Goal: Task Accomplishment & Management: Manage account settings

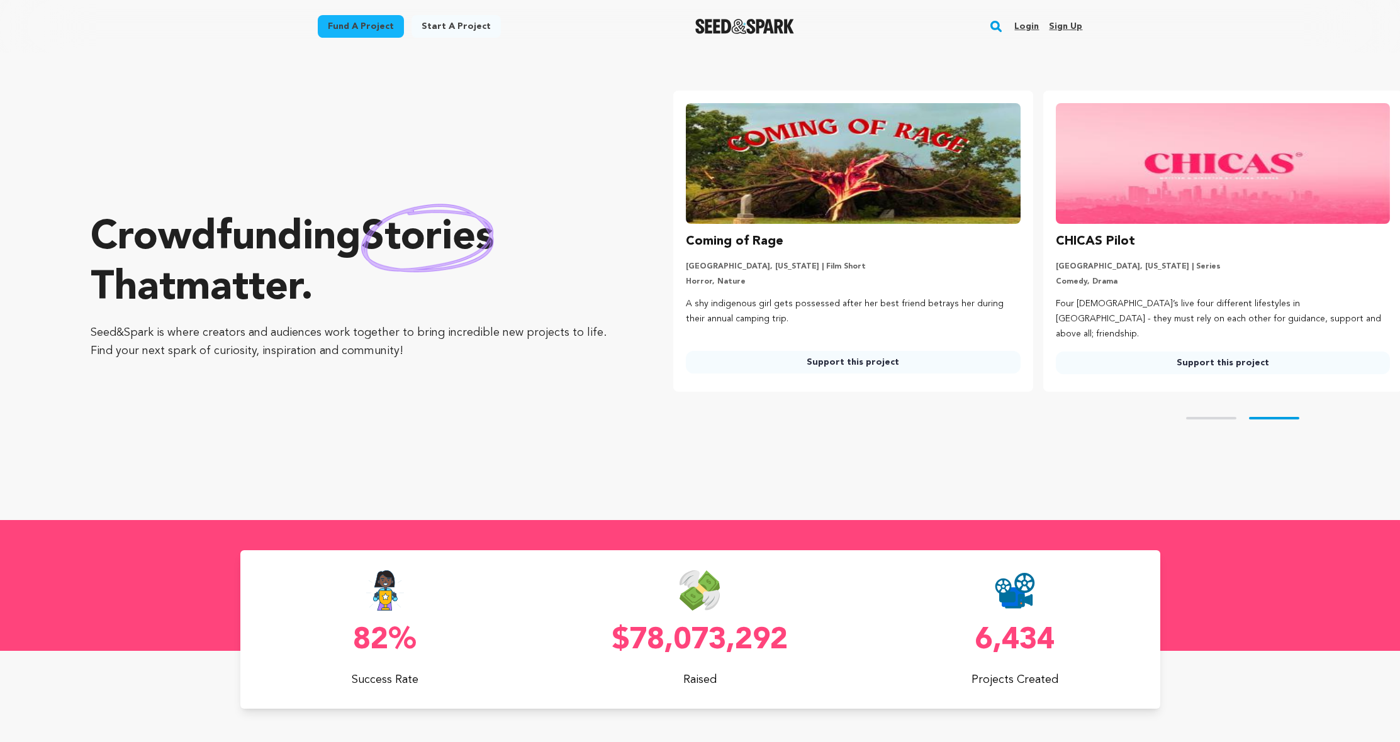
scroll to position [0, 379]
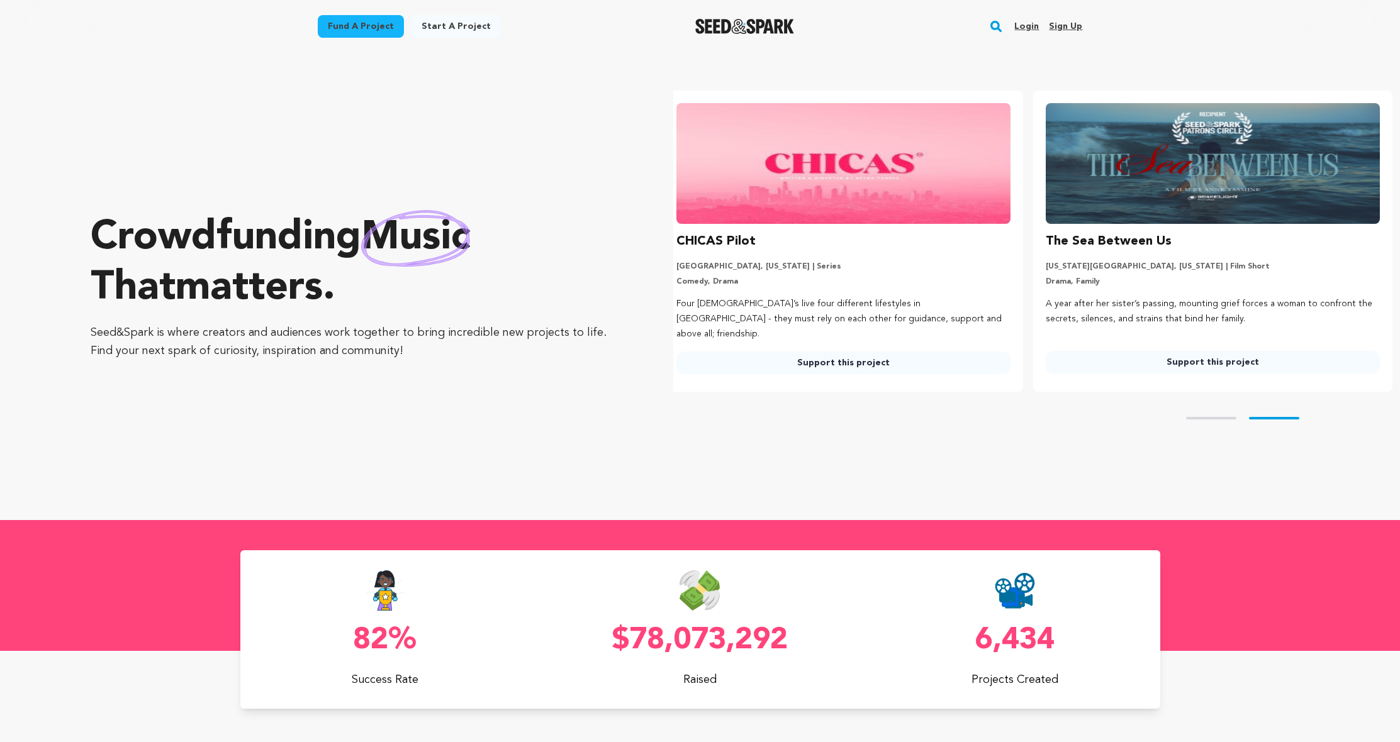
click at [1024, 21] on link "Login" at bounding box center [1026, 26] width 25 height 20
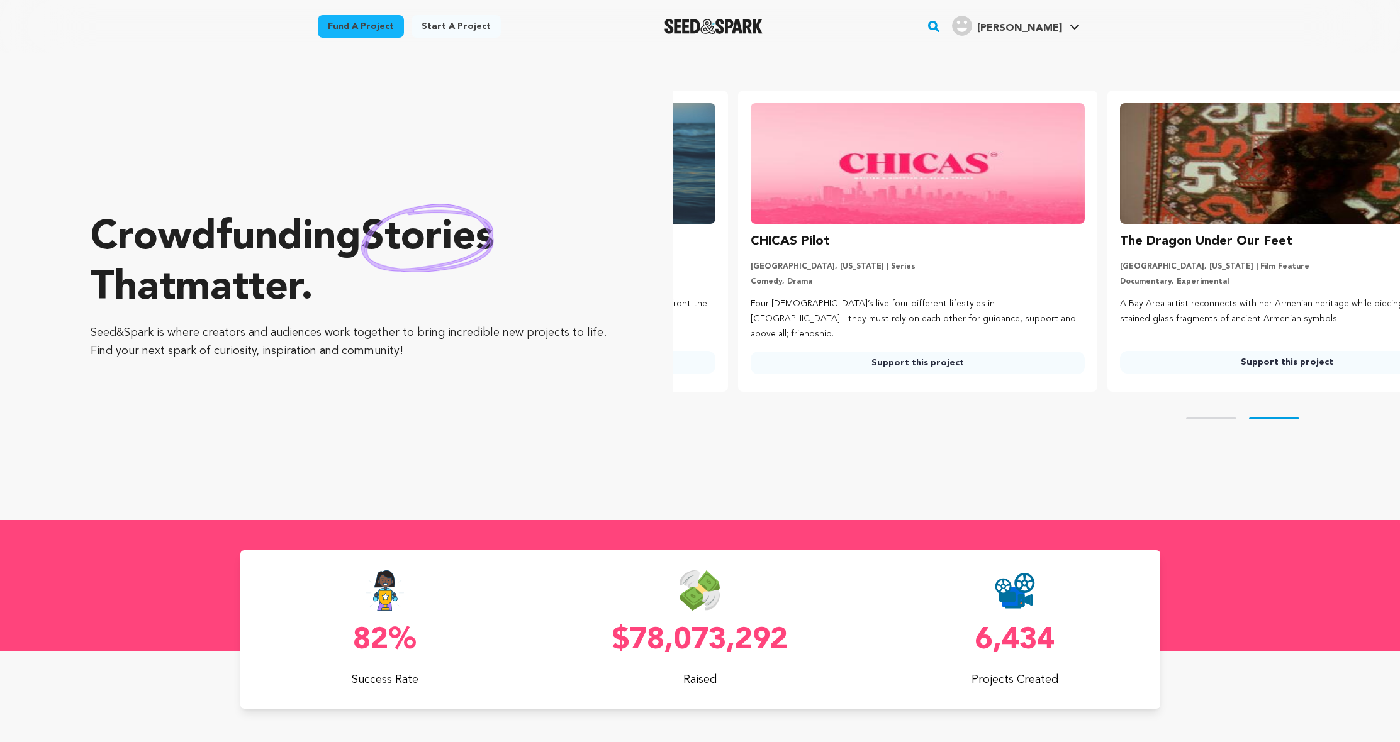
scroll to position [0, 379]
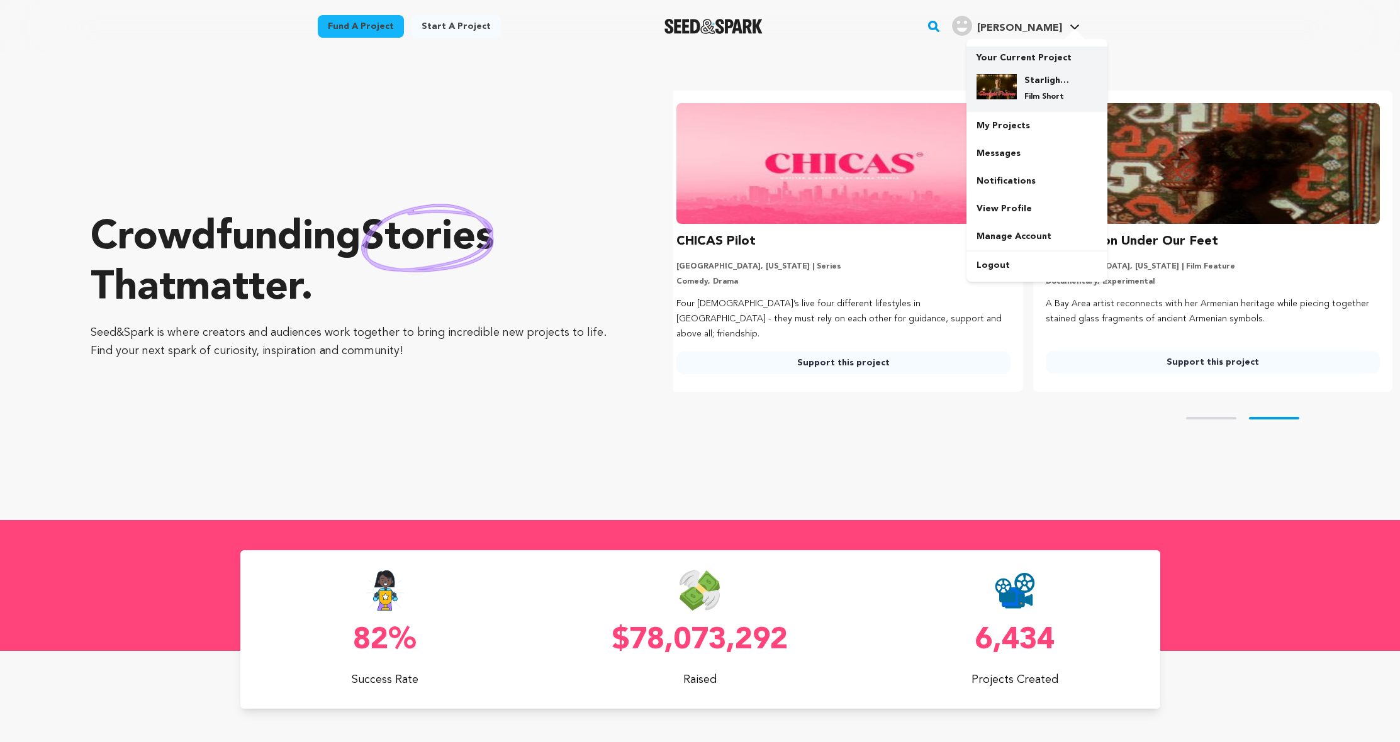
click at [1024, 92] on div "Starlight Pictures Film Short" at bounding box center [1047, 88] width 60 height 28
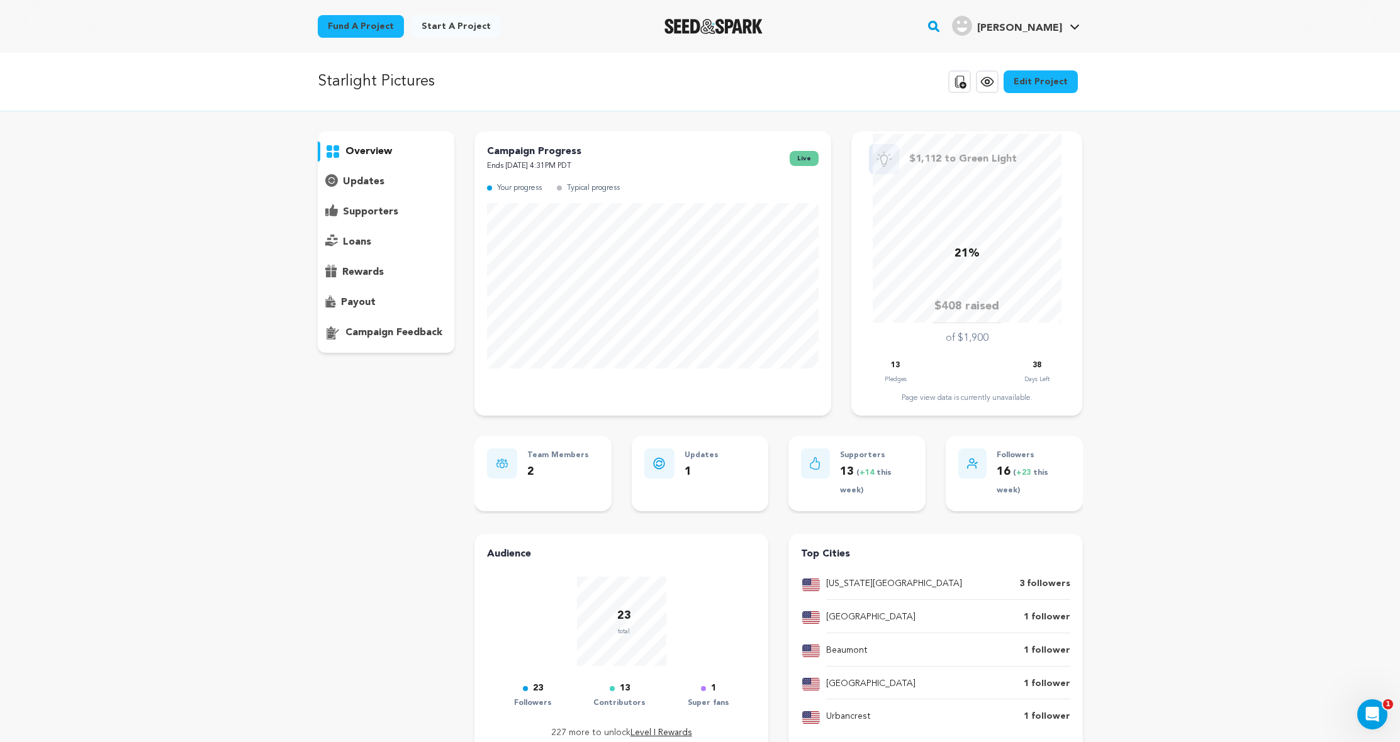
click at [728, 31] on img "Seed&Spark Homepage" at bounding box center [713, 26] width 99 height 15
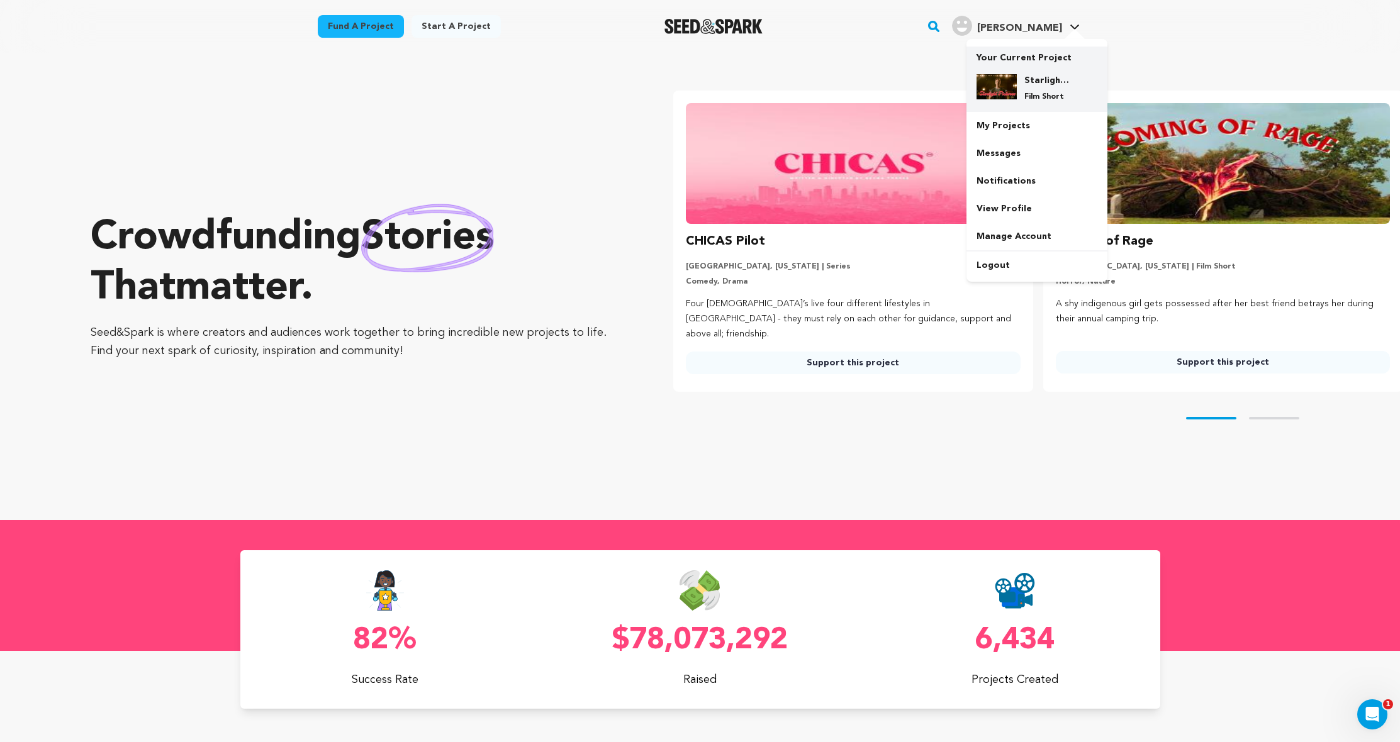
click at [1025, 92] on p "Film Short" at bounding box center [1046, 97] width 45 height 10
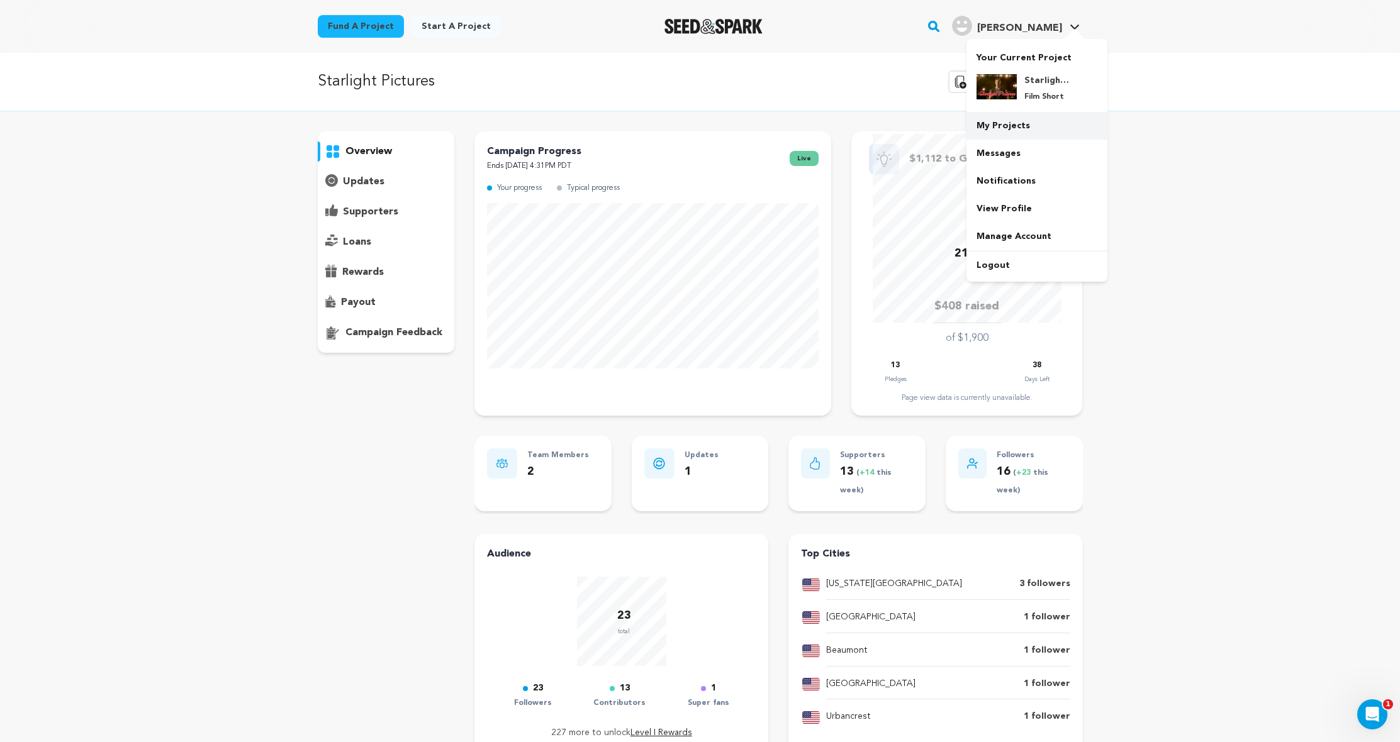
click at [1006, 122] on link "My Projects" at bounding box center [1036, 126] width 141 height 28
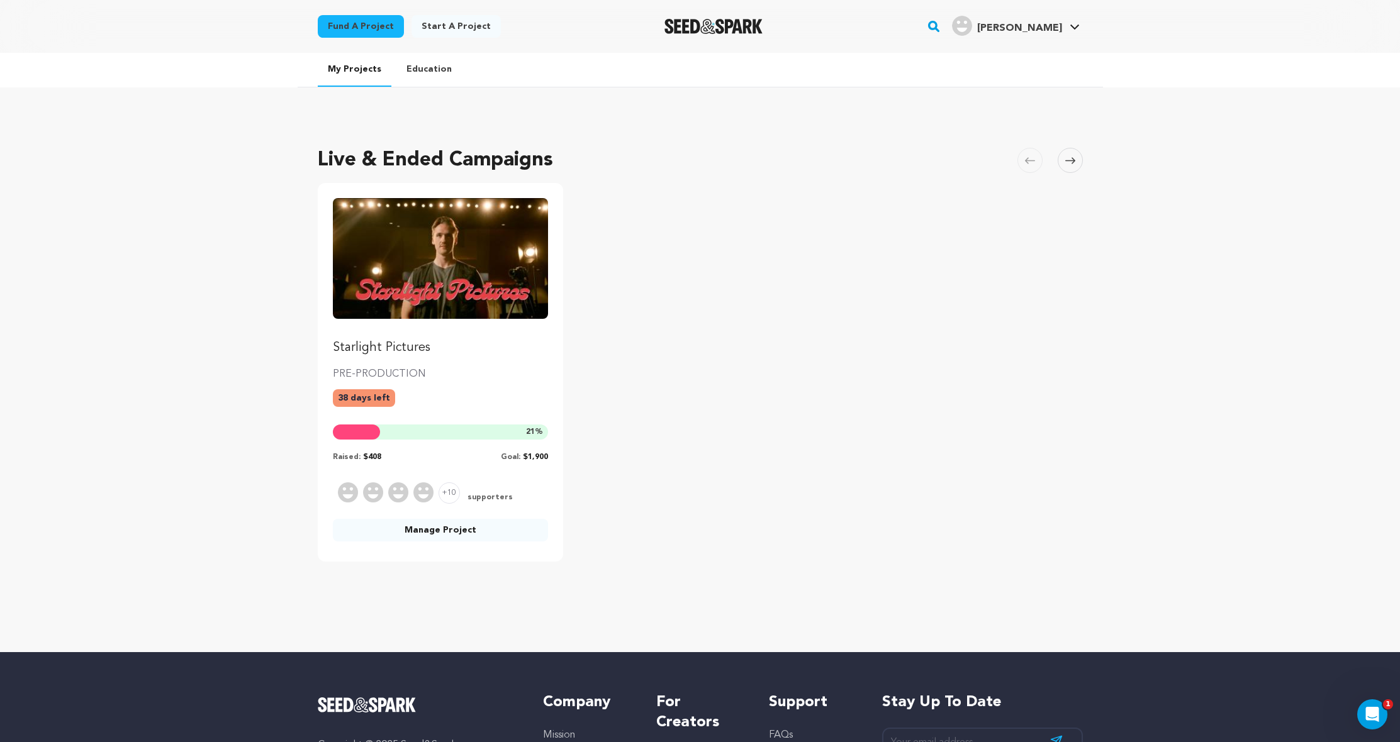
click at [447, 303] on img "Fund Starlight Pictures" at bounding box center [441, 258] width 216 height 121
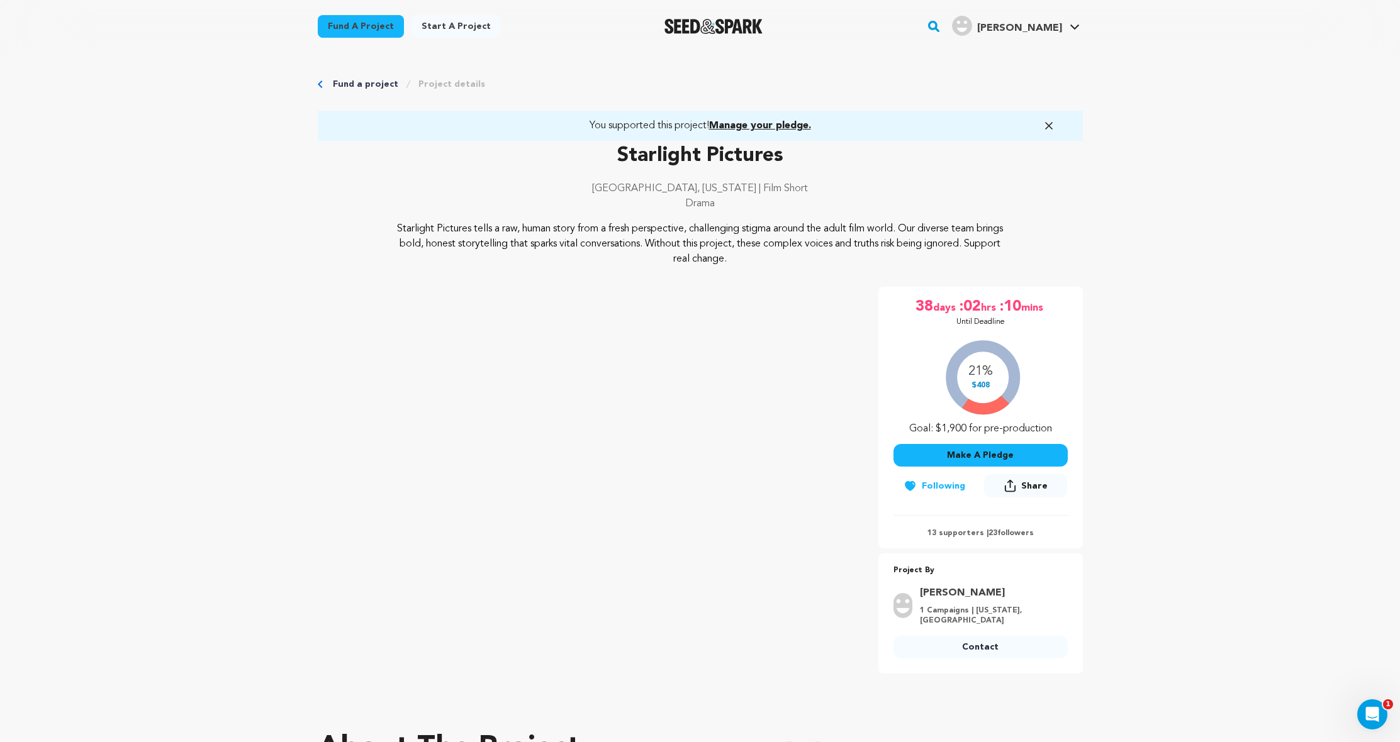
click at [1047, 126] on icon "button" at bounding box center [1049, 126] width 13 height 13
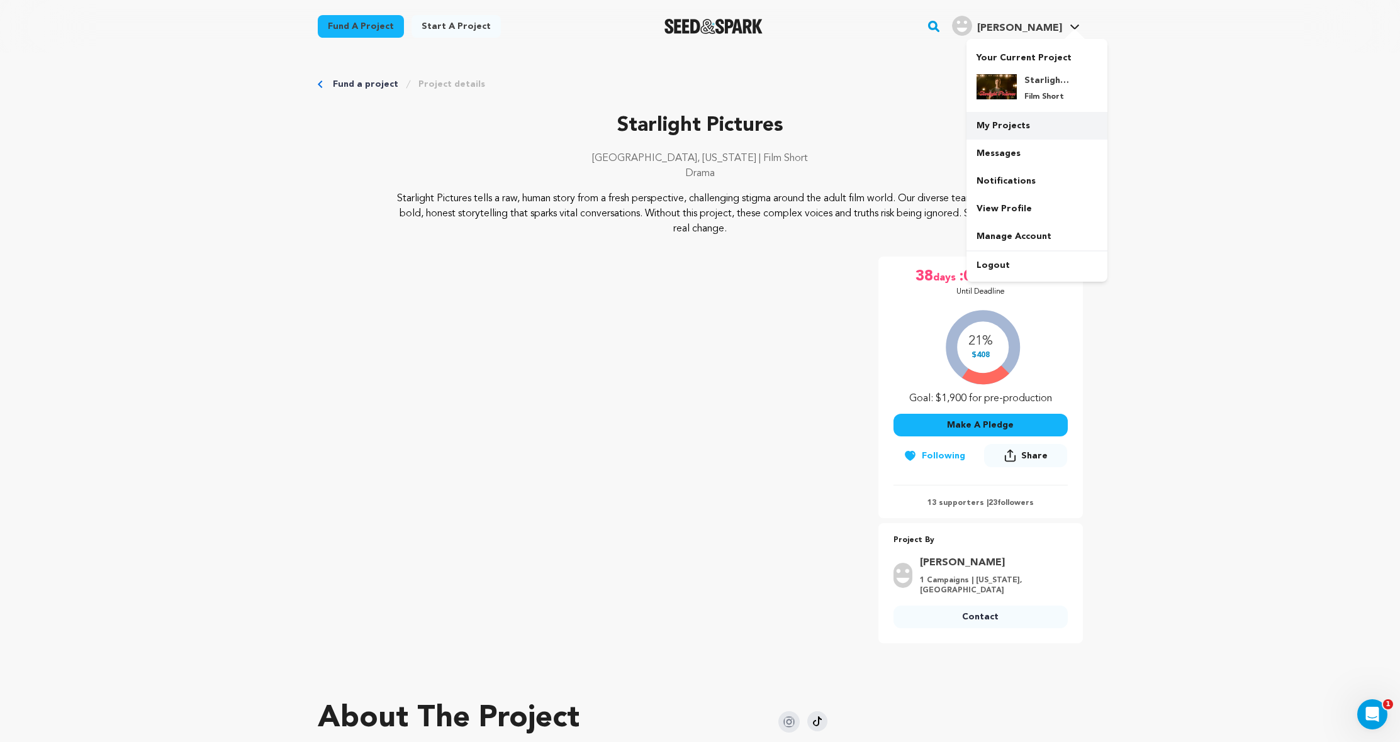
click at [1002, 118] on link "My Projects" at bounding box center [1036, 126] width 141 height 28
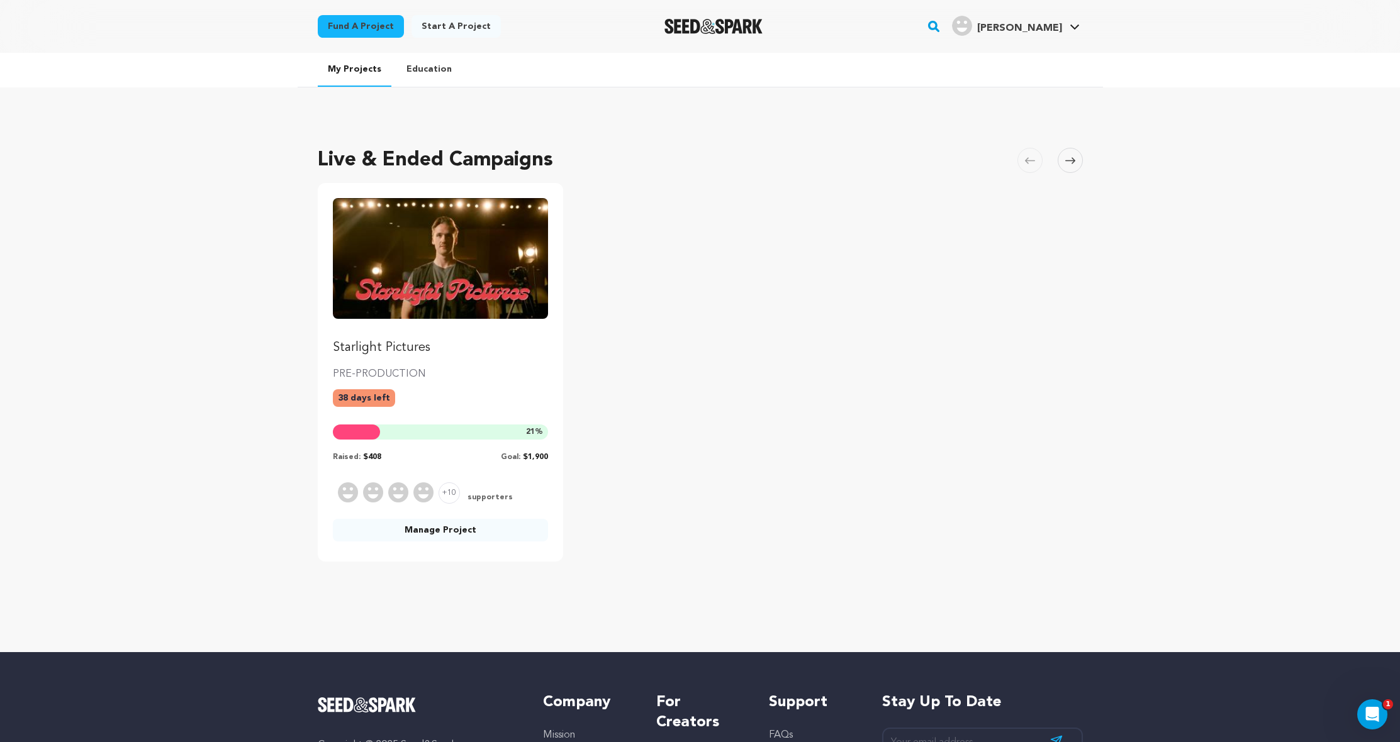
click at [473, 495] on span "supporters" at bounding box center [489, 498] width 48 height 11
click at [416, 492] on img at bounding box center [423, 493] width 20 height 20
click at [446, 492] on span "+10" at bounding box center [449, 493] width 21 height 21
click at [457, 492] on span "+10" at bounding box center [449, 493] width 21 height 21
click at [466, 493] on span "supporters" at bounding box center [489, 498] width 48 height 11
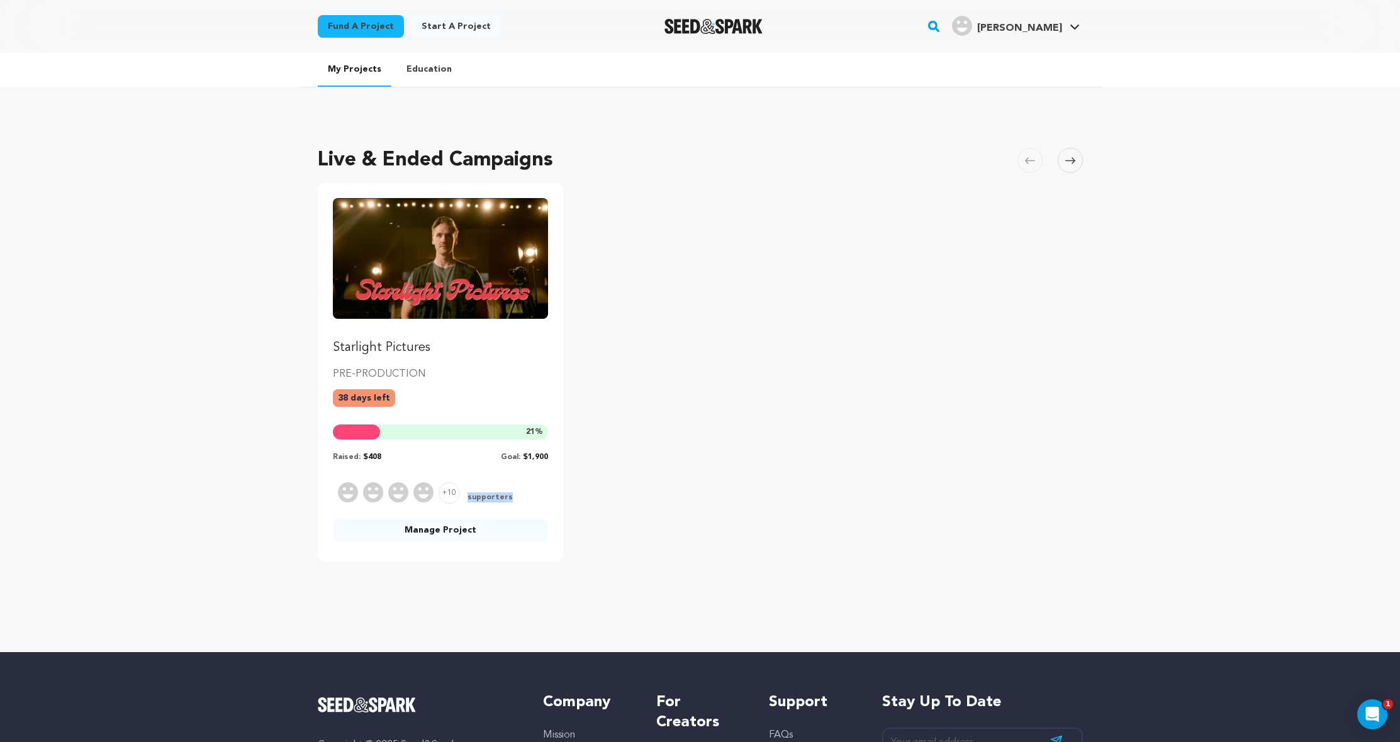
click at [466, 493] on span "supporters" at bounding box center [489, 498] width 48 height 11
click at [449, 529] on link "Manage Project" at bounding box center [441, 530] width 216 height 23
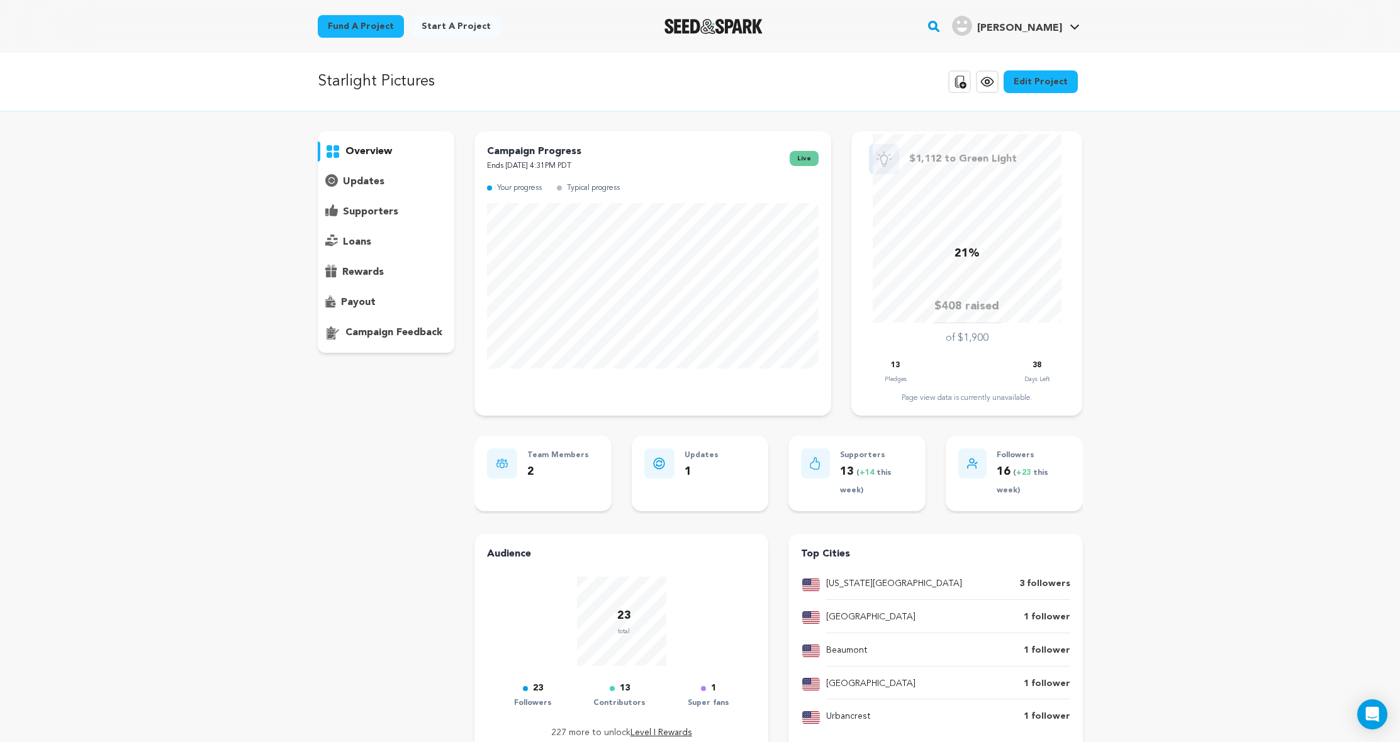
click at [383, 201] on div "overview" at bounding box center [386, 242] width 137 height 221
click at [381, 217] on p "supporters" at bounding box center [370, 211] width 55 height 15
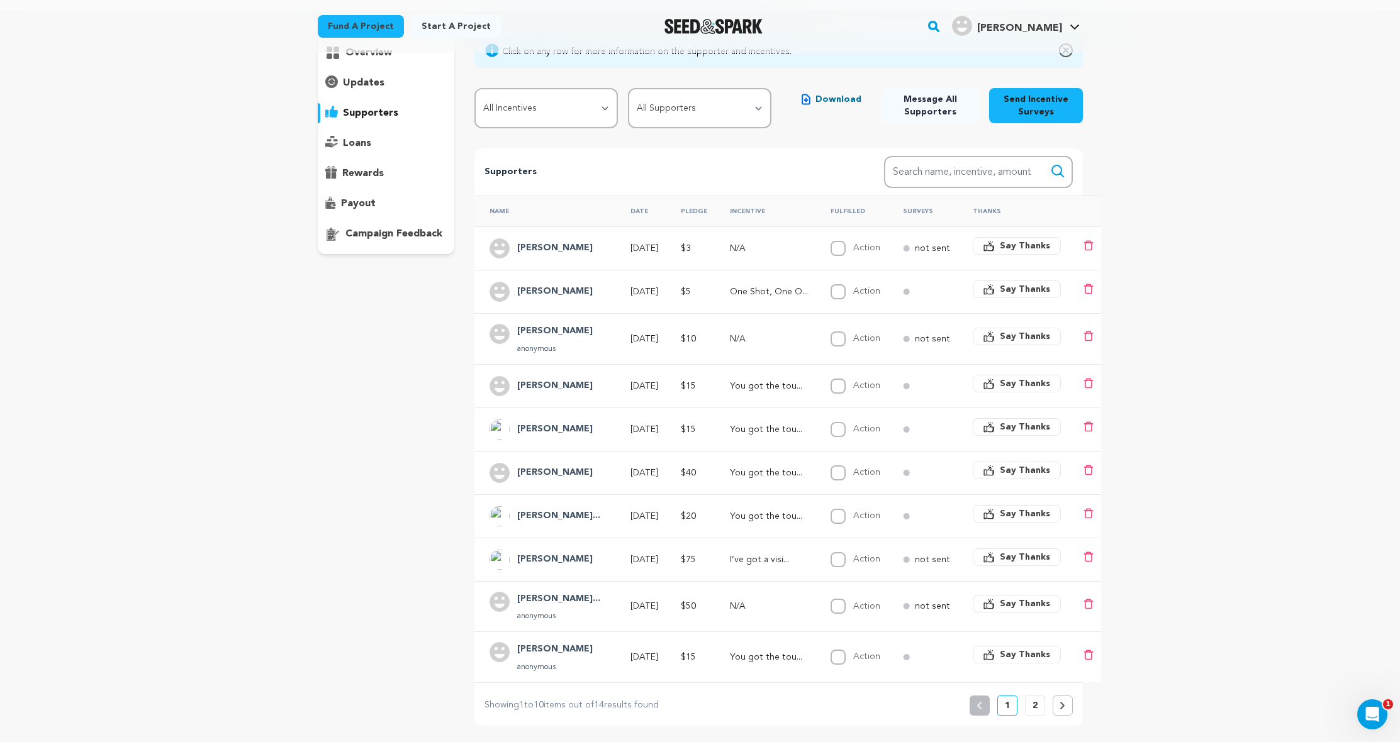
scroll to position [220, 0]
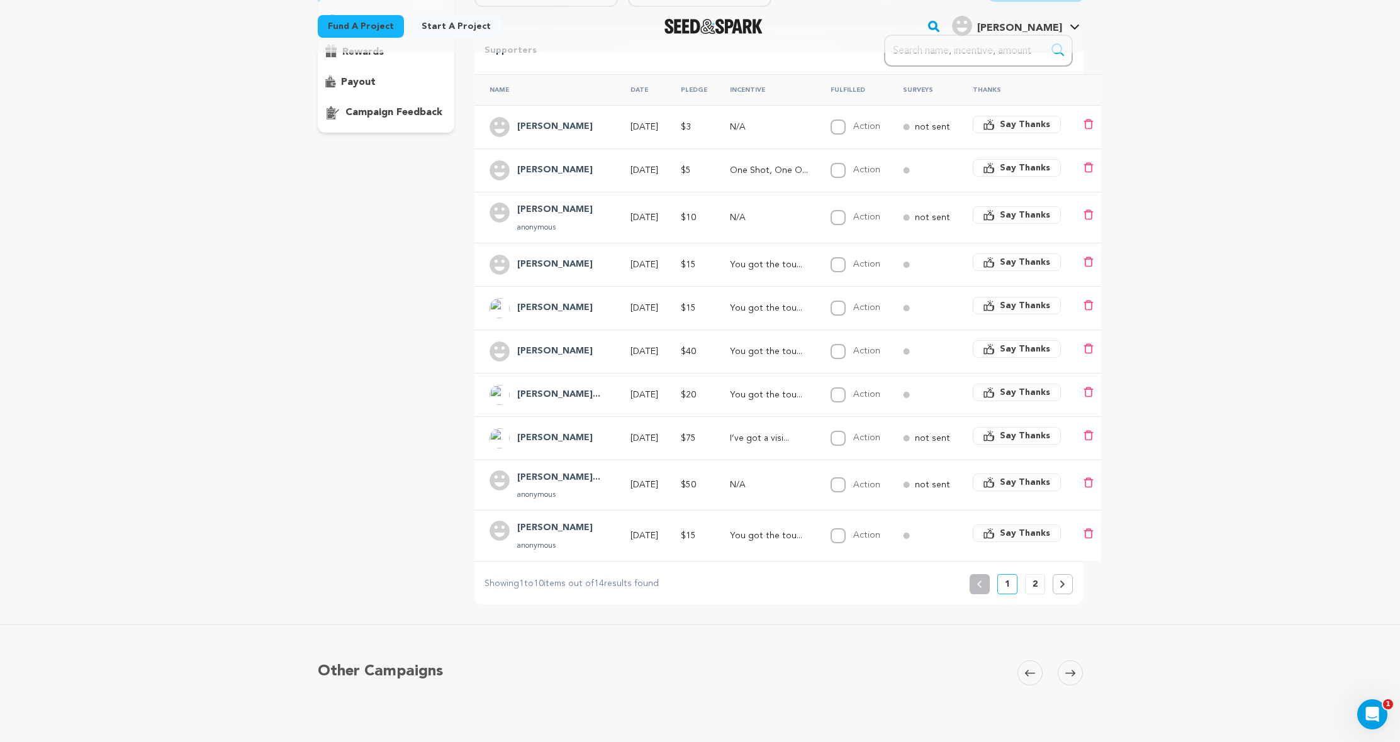
click at [1039, 579] on button "2" at bounding box center [1035, 584] width 20 height 20
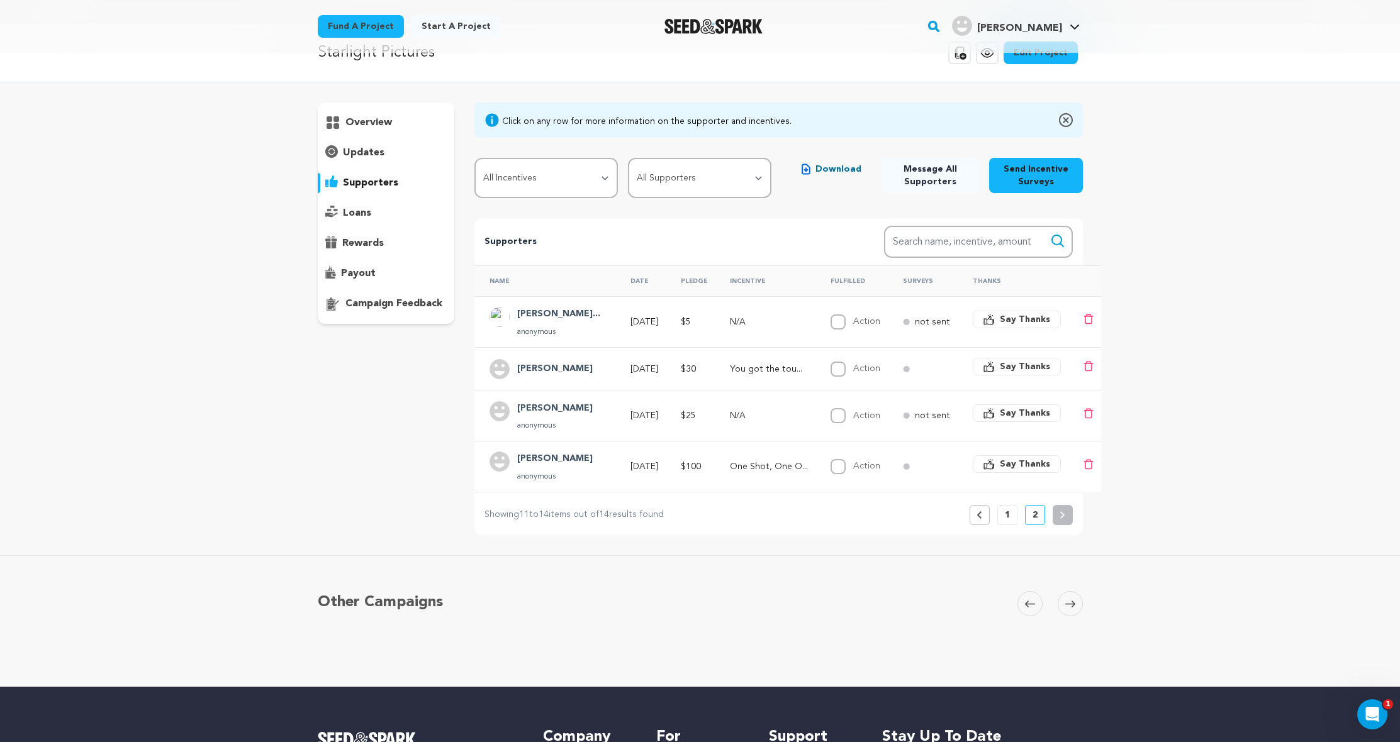
scroll to position [0, 0]
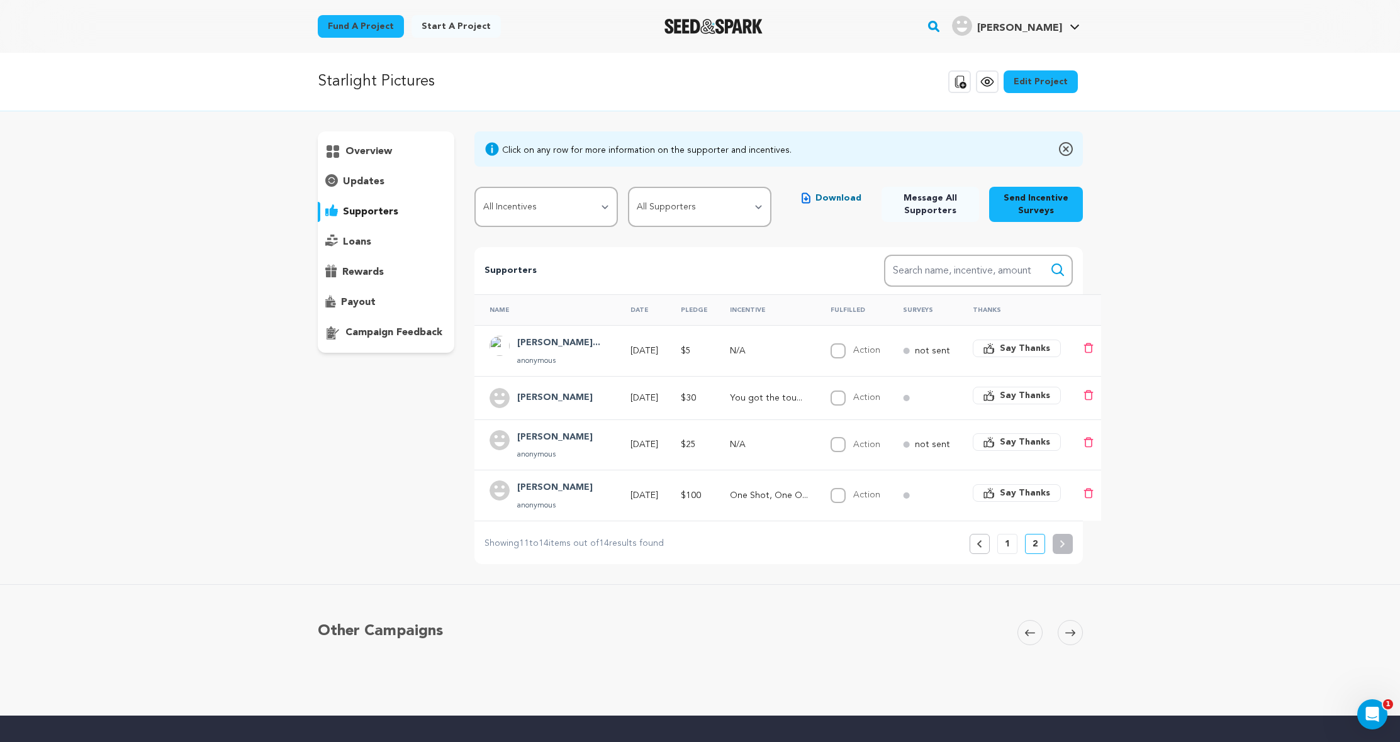
drag, startPoint x: 581, startPoint y: 439, endPoint x: 509, endPoint y: 434, distance: 72.5
click at [509, 434] on td "Diego Ramos anonymous" at bounding box center [544, 445] width 141 height 51
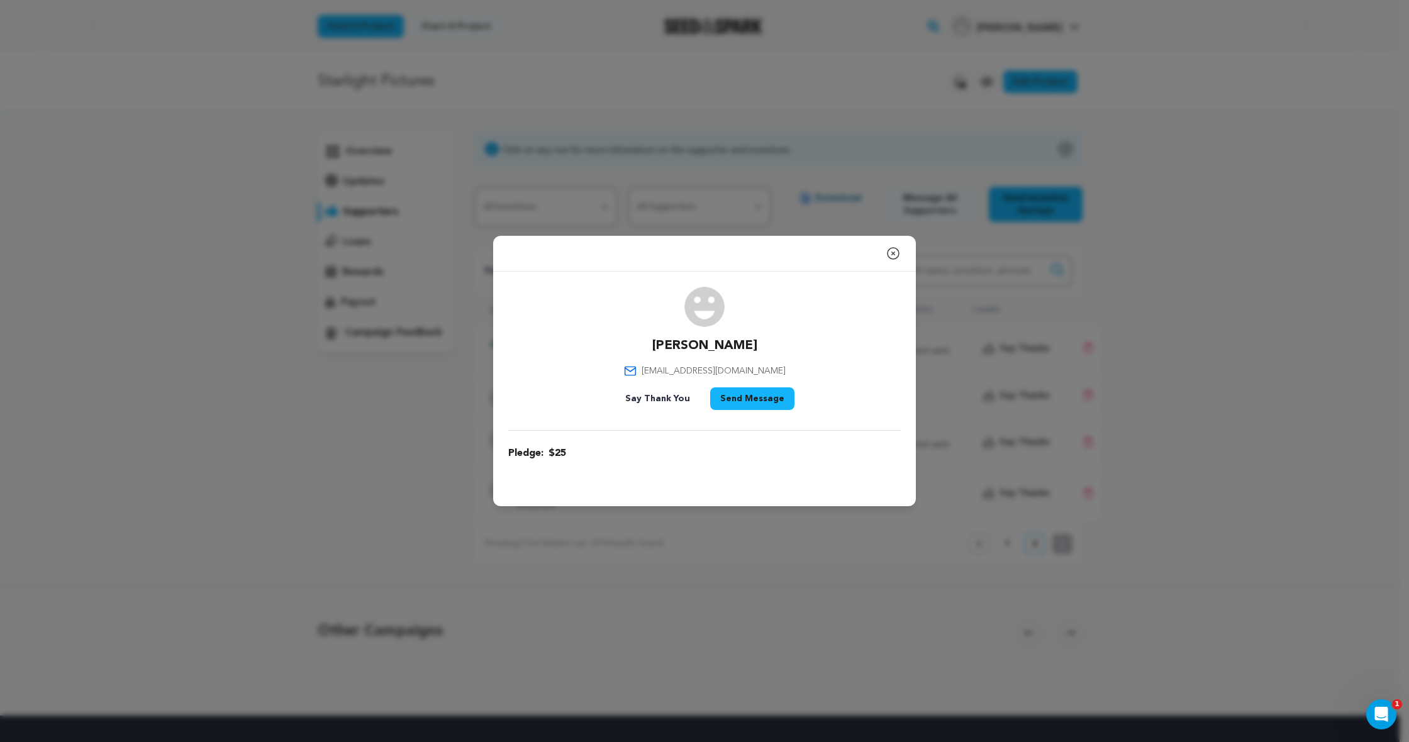
drag, startPoint x: 764, startPoint y: 350, endPoint x: 636, endPoint y: 345, distance: 128.5
click at [636, 345] on div "Diego Ramos garciaramos0708@gmail.com Say Thank You Send Message" at bounding box center [704, 351] width 393 height 128
drag, startPoint x: 748, startPoint y: 353, endPoint x: 666, endPoint y: 350, distance: 82.5
click at [666, 350] on div "Diego Ramos garciaramos0708@gmail.com Say Thank You Send Message" at bounding box center [704, 351] width 393 height 128
copy p "Diego Ramos"
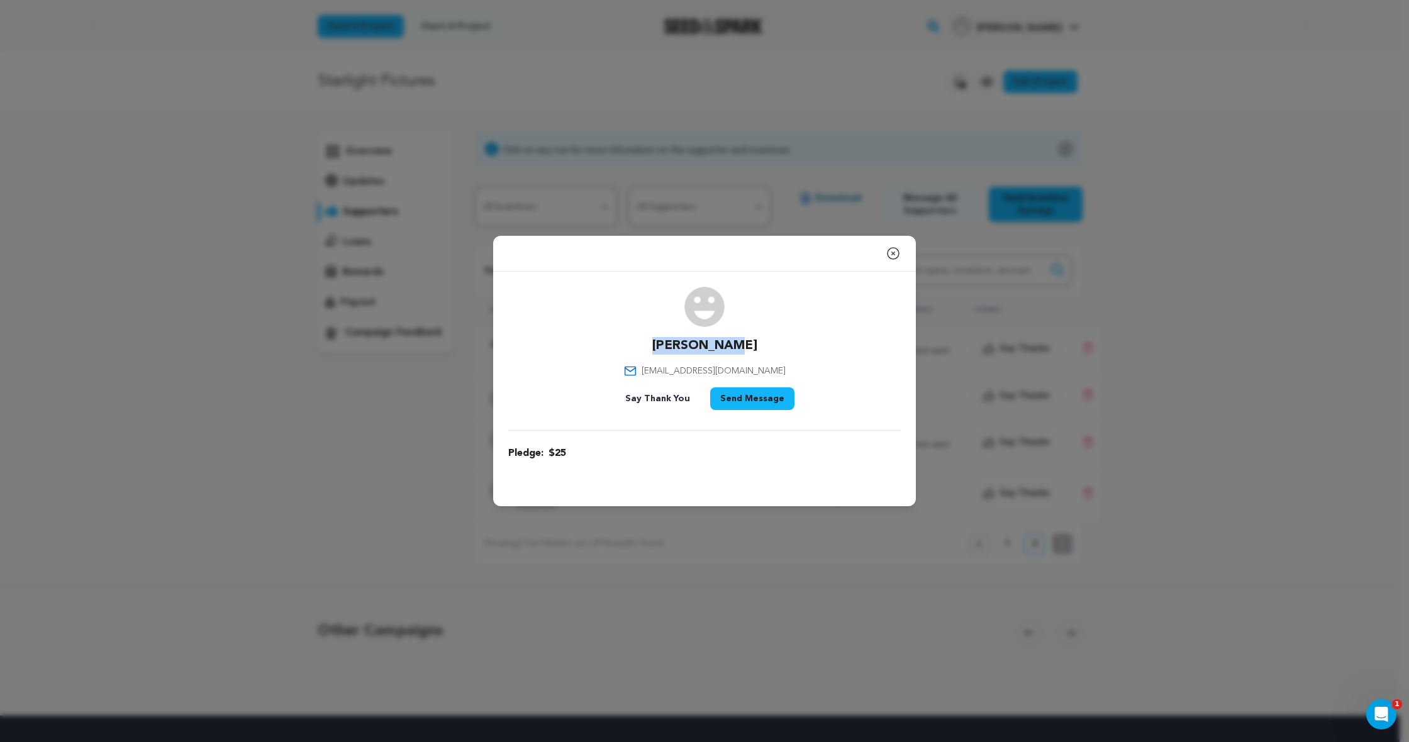
click at [888, 244] on button "Close modal" at bounding box center [893, 253] width 15 height 25
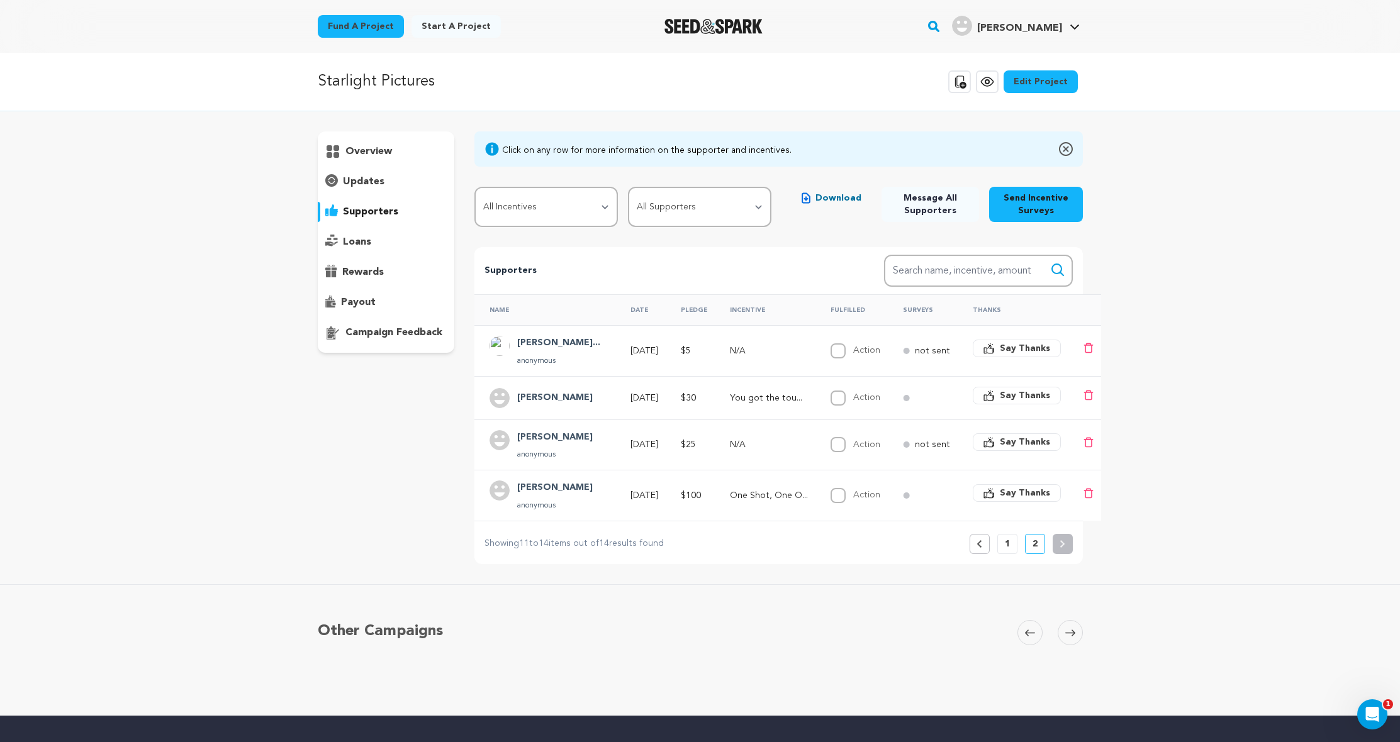
drag, startPoint x: 563, startPoint y: 394, endPoint x: 509, endPoint y: 395, distance: 54.1
click at [509, 395] on div "Josue M" at bounding box center [549, 398] width 118 height 20
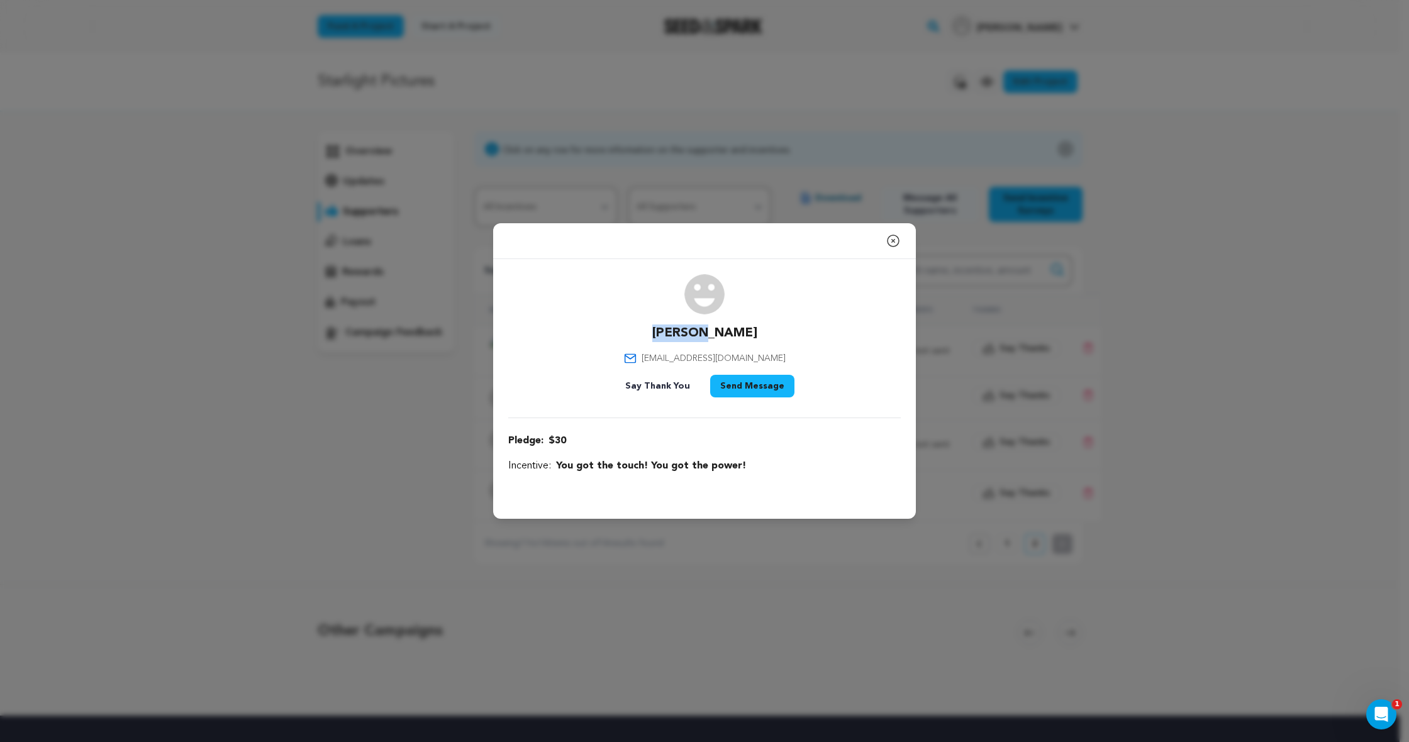
drag, startPoint x: 734, startPoint y: 333, endPoint x: 663, endPoint y: 332, distance: 70.5
click at [663, 332] on div "Josue M josue14457@gmail.com Say Thank You Send Message" at bounding box center [704, 338] width 393 height 128
copy p "Josue M"
click at [898, 237] on icon "button" at bounding box center [893, 240] width 15 height 15
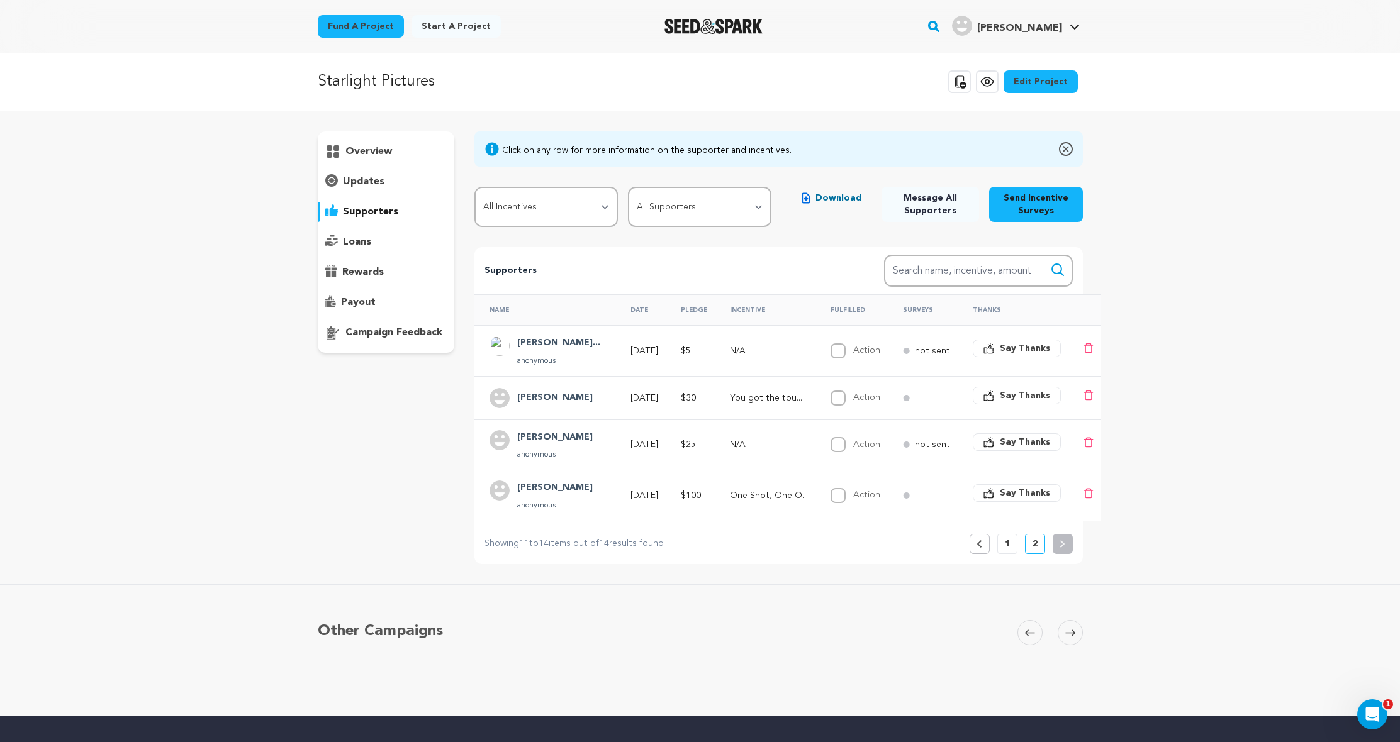
click at [977, 548] on icon at bounding box center [980, 544] width 6 height 8
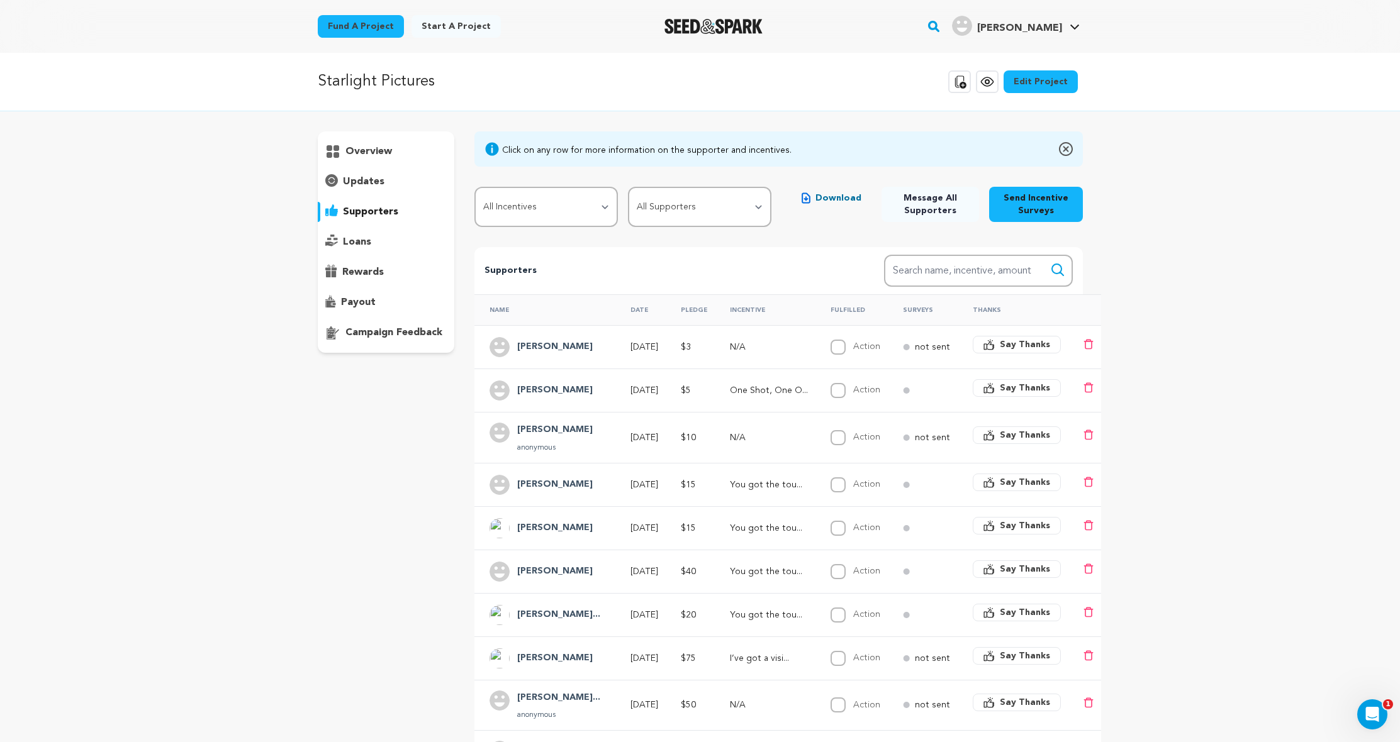
scroll to position [111, 0]
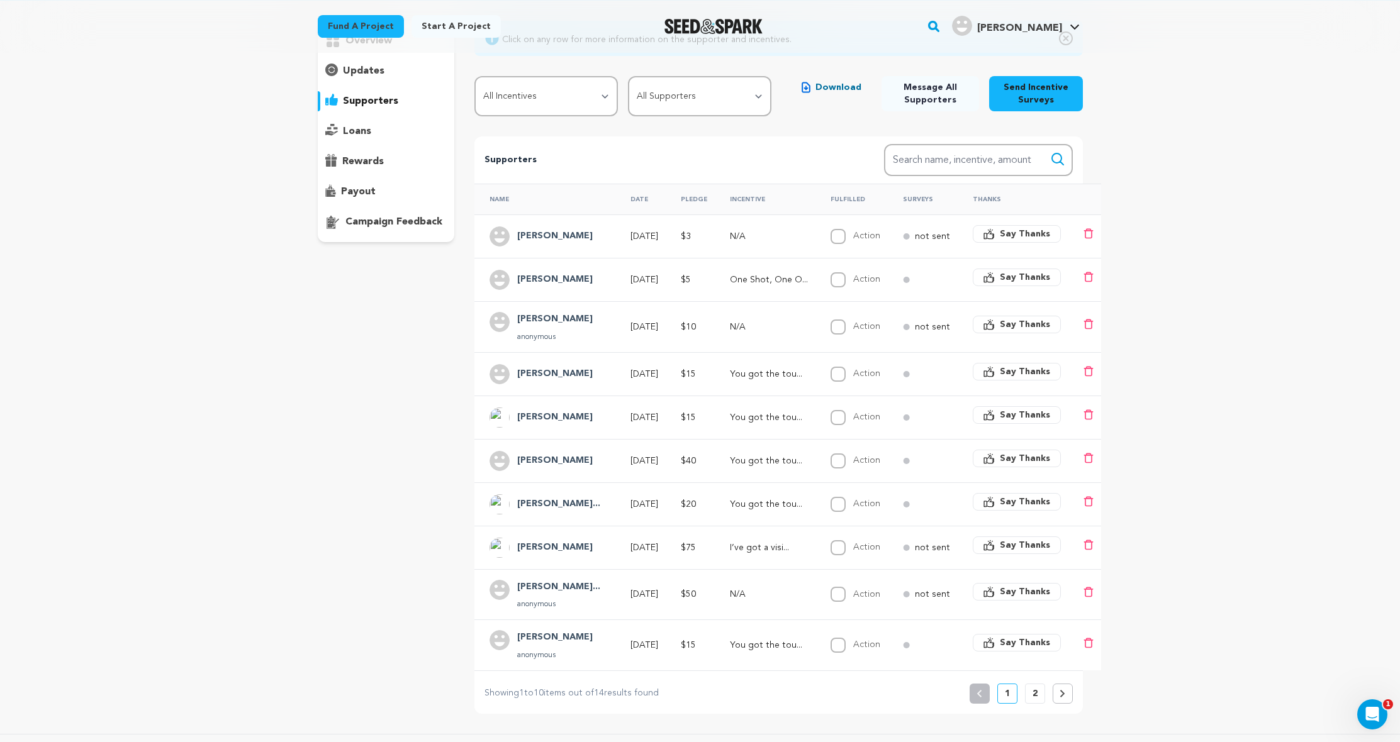
drag, startPoint x: 515, startPoint y: 635, endPoint x: 581, endPoint y: 639, distance: 65.5
click at [581, 639] on div "Connor Vincent anonymous" at bounding box center [555, 645] width 91 height 30
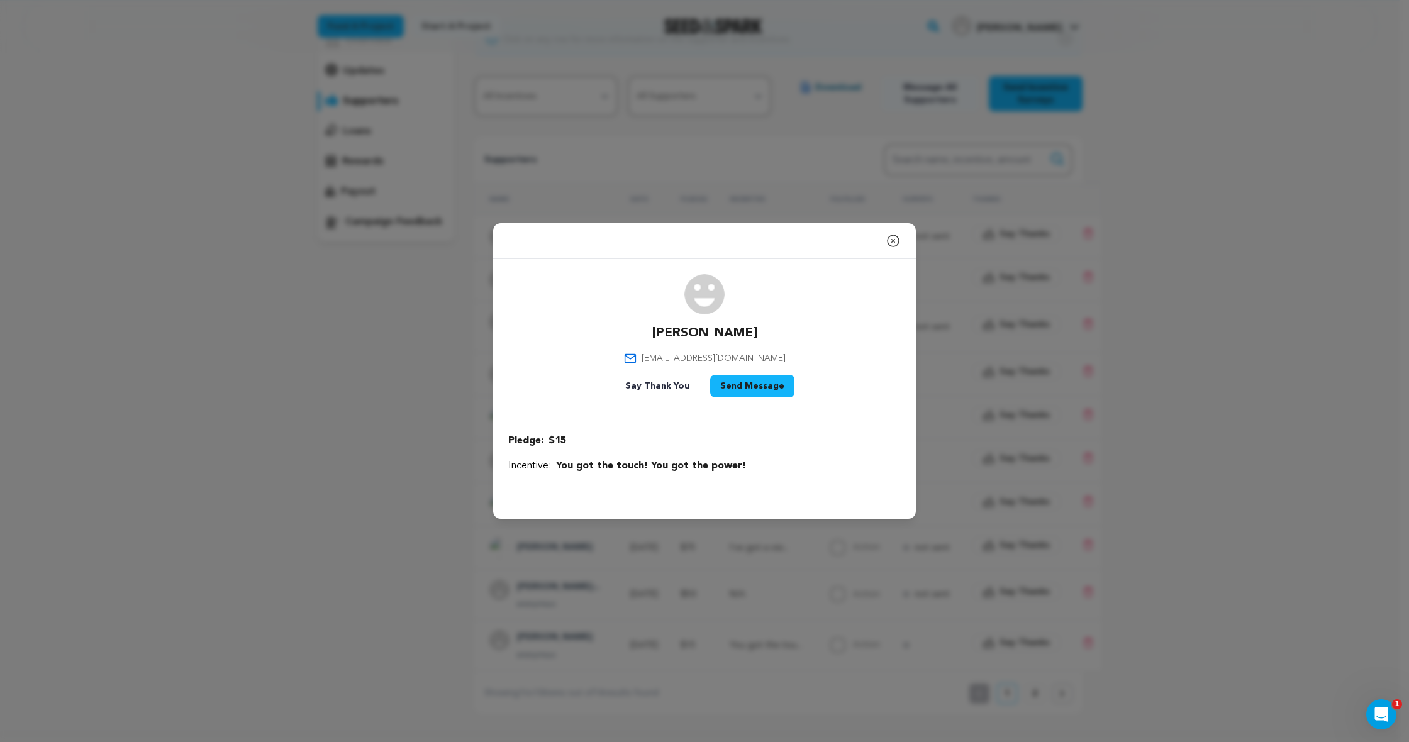
drag, startPoint x: 642, startPoint y: 331, endPoint x: 778, endPoint y: 329, distance: 136.5
click at [778, 329] on div "Connor Vincent cbvincent34@gmail.com Say Thank You Send Message" at bounding box center [704, 338] width 393 height 128
copy p "Connor Vincent"
click at [892, 236] on icon "button" at bounding box center [893, 240] width 15 height 15
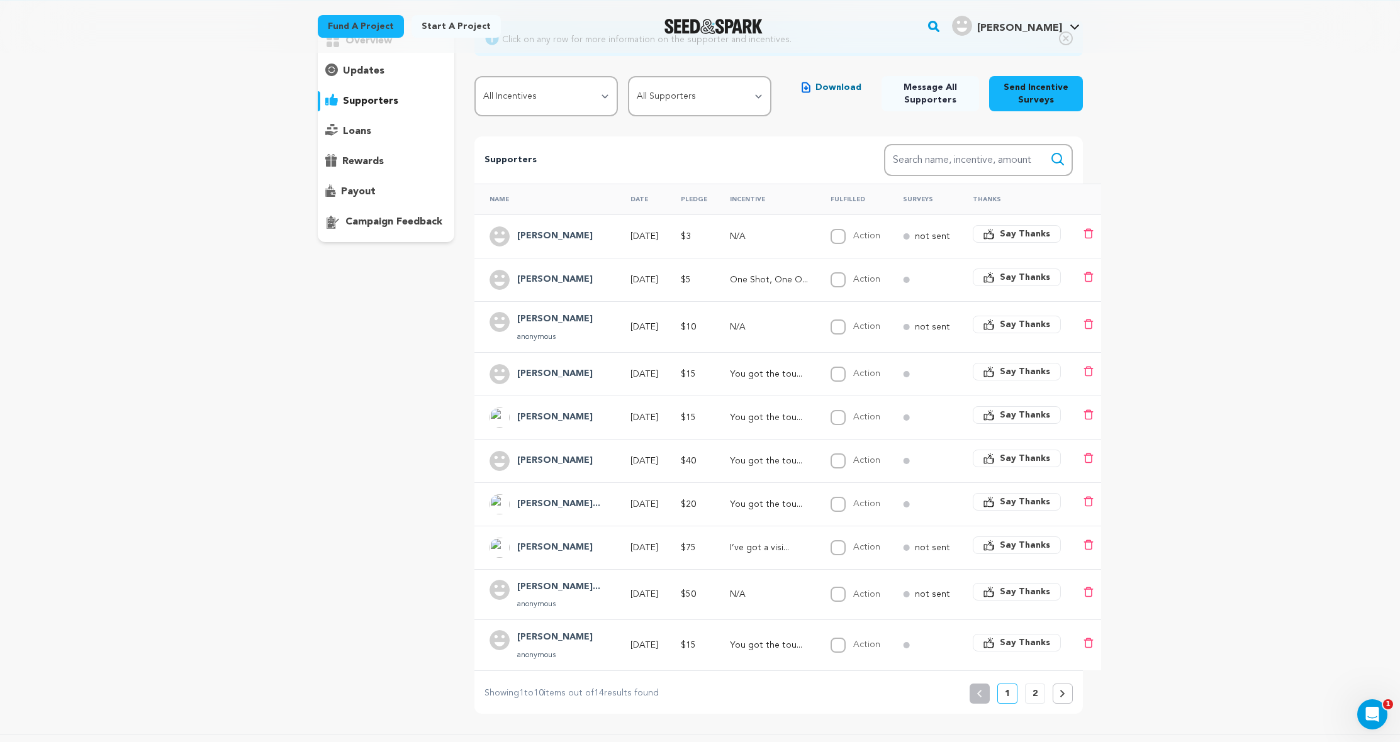
click at [559, 581] on h4 "Victoria Magdal..." at bounding box center [558, 587] width 83 height 15
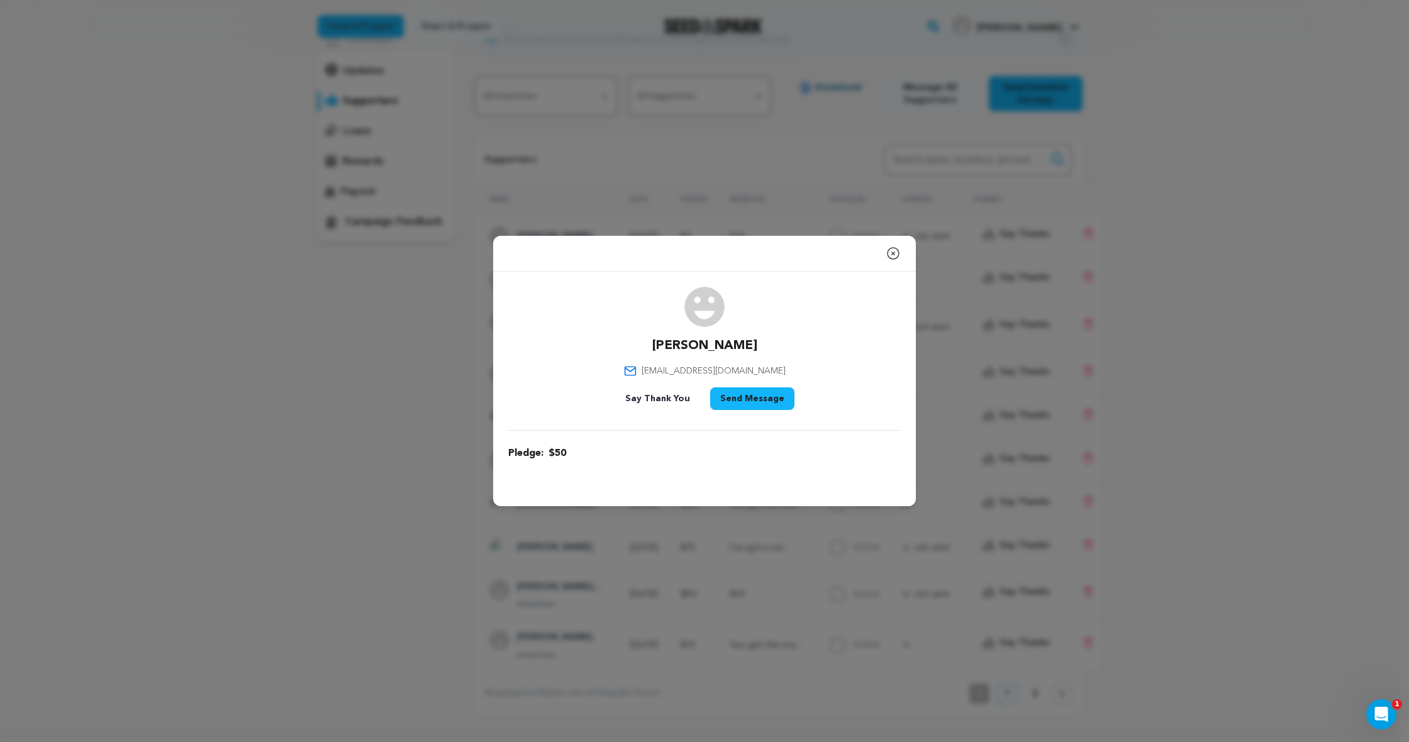
drag, startPoint x: 652, startPoint y: 338, endPoint x: 756, endPoint y: 355, distance: 105.9
click at [756, 355] on div "Victoria Magdaleno victoreahh@gmail.com Say Thank You Send Message" at bounding box center [704, 351] width 393 height 128
copy p "Victoria Magdaleno"
click at [895, 249] on icon "button" at bounding box center [893, 253] width 15 height 15
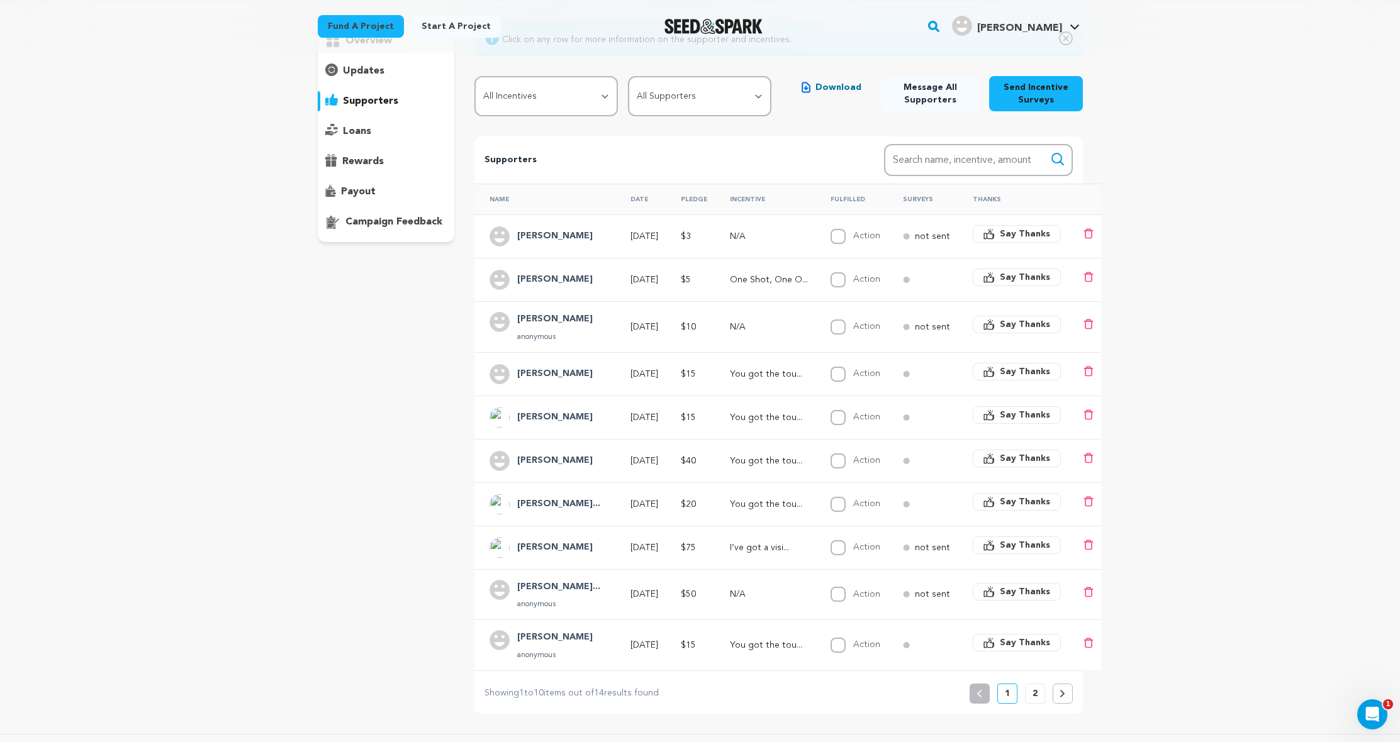
click at [593, 546] on div "[PERSON_NAME]" at bounding box center [555, 548] width 91 height 20
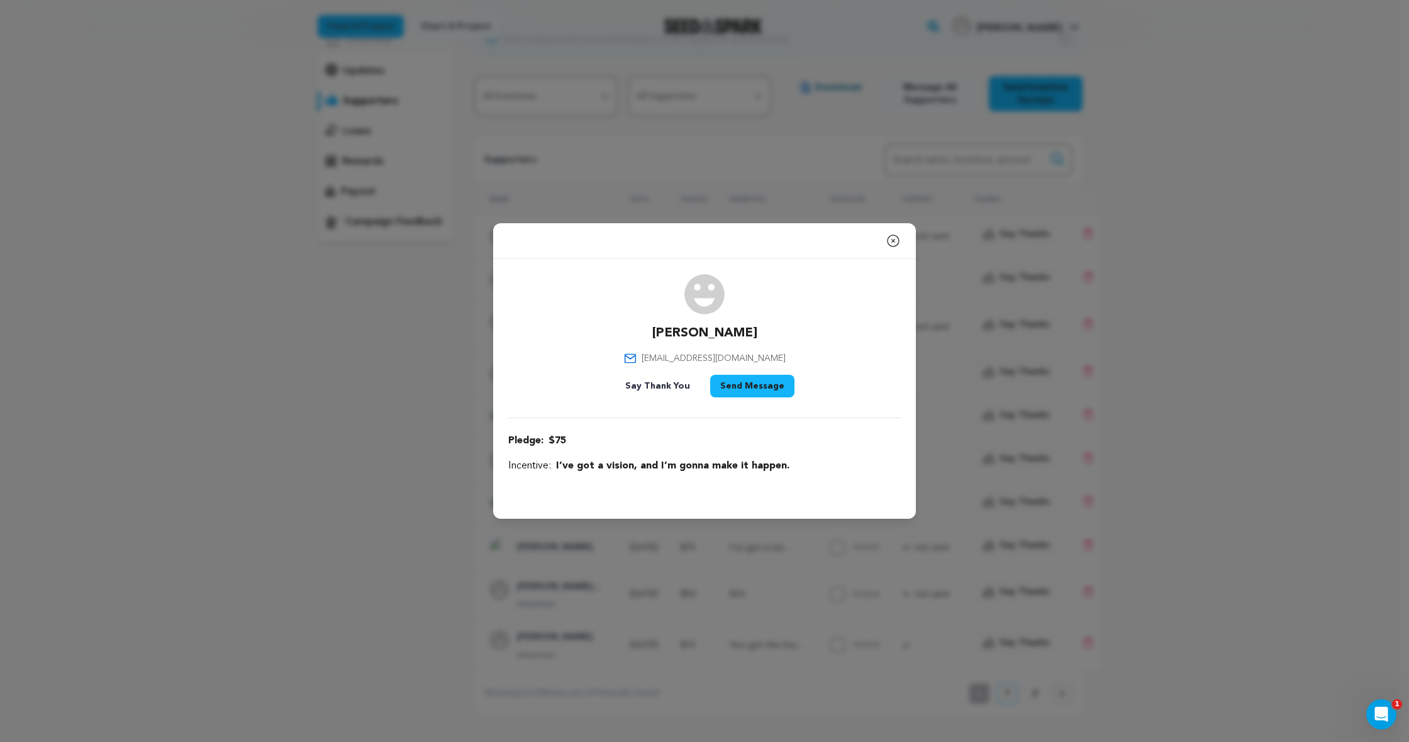
drag, startPoint x: 652, startPoint y: 331, endPoint x: 756, endPoint y: 333, distance: 104.5
click at [775, 332] on div "Wright Raymond rewrightii@gmail.com Say Thank You Send Message" at bounding box center [704, 338] width 393 height 128
copy p "[PERSON_NAME]"
click at [889, 240] on icon "button" at bounding box center [893, 240] width 15 height 15
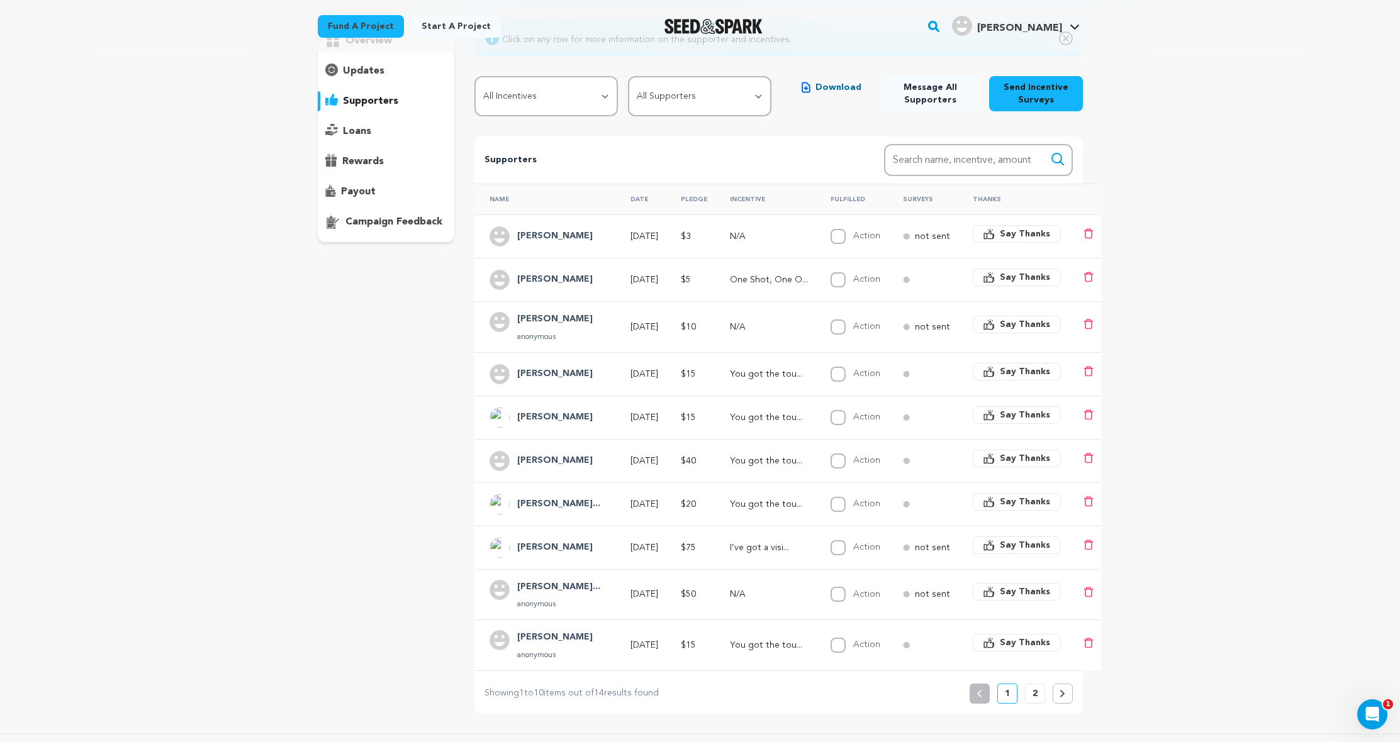
click at [557, 501] on h4 "Steinorth Lexin..." at bounding box center [558, 504] width 83 height 15
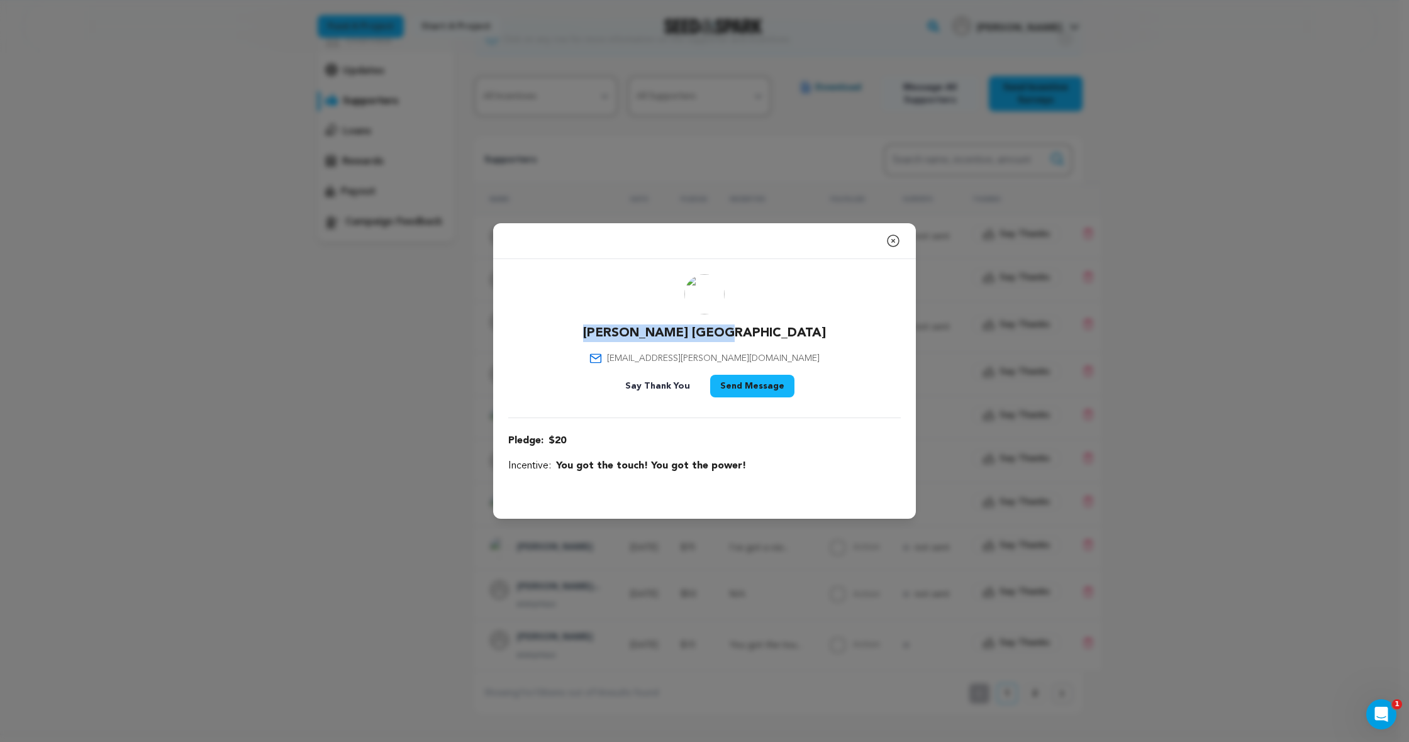
drag, startPoint x: 776, startPoint y: 329, endPoint x: 638, endPoint y: 333, distance: 137.9
click at [638, 333] on div "Steinorth Lexington lexington.t.steinorth@gmail.com Say Thank You Send Message" at bounding box center [704, 338] width 393 height 128
copy p "[PERSON_NAME] [GEOGRAPHIC_DATA]"
click at [897, 242] on icon "button" at bounding box center [893, 240] width 15 height 15
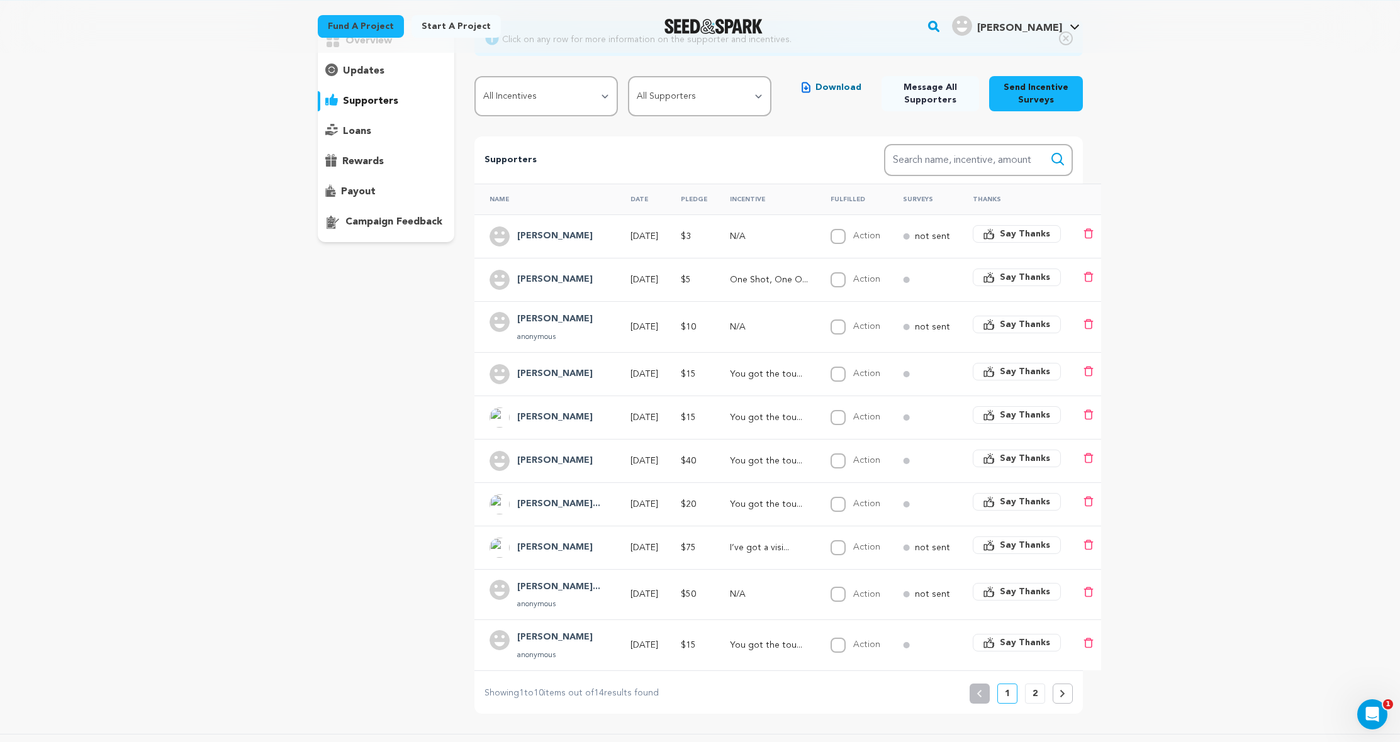
click at [561, 461] on h4 "[PERSON_NAME]" at bounding box center [555, 461] width 76 height 15
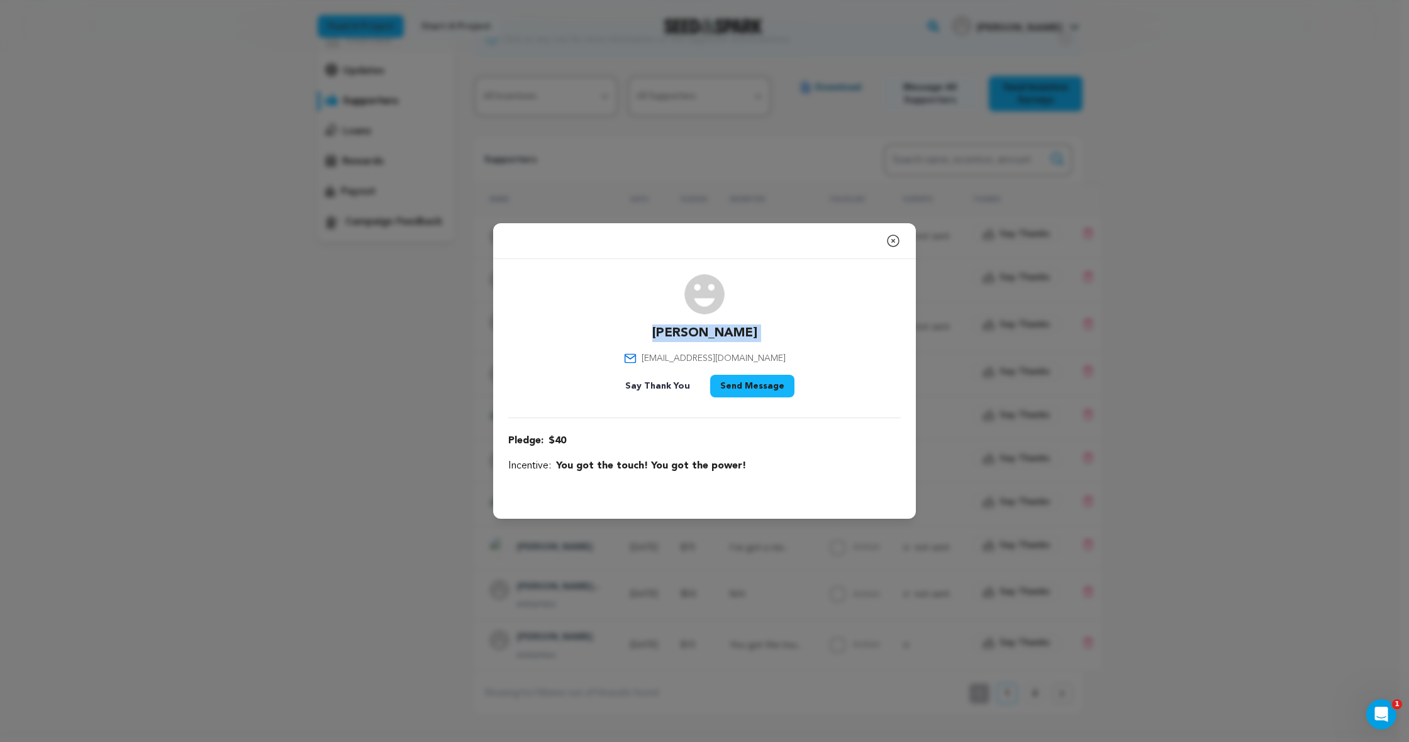
drag, startPoint x: 652, startPoint y: 327, endPoint x: 775, endPoint y: 331, distance: 123.4
click at [775, 331] on div "Kyle Dimick kyledimick11@gmail.com Say Thank You Send Message" at bounding box center [704, 338] width 393 height 128
copy div "[PERSON_NAME]"
click at [893, 240] on icon "button" at bounding box center [893, 240] width 15 height 15
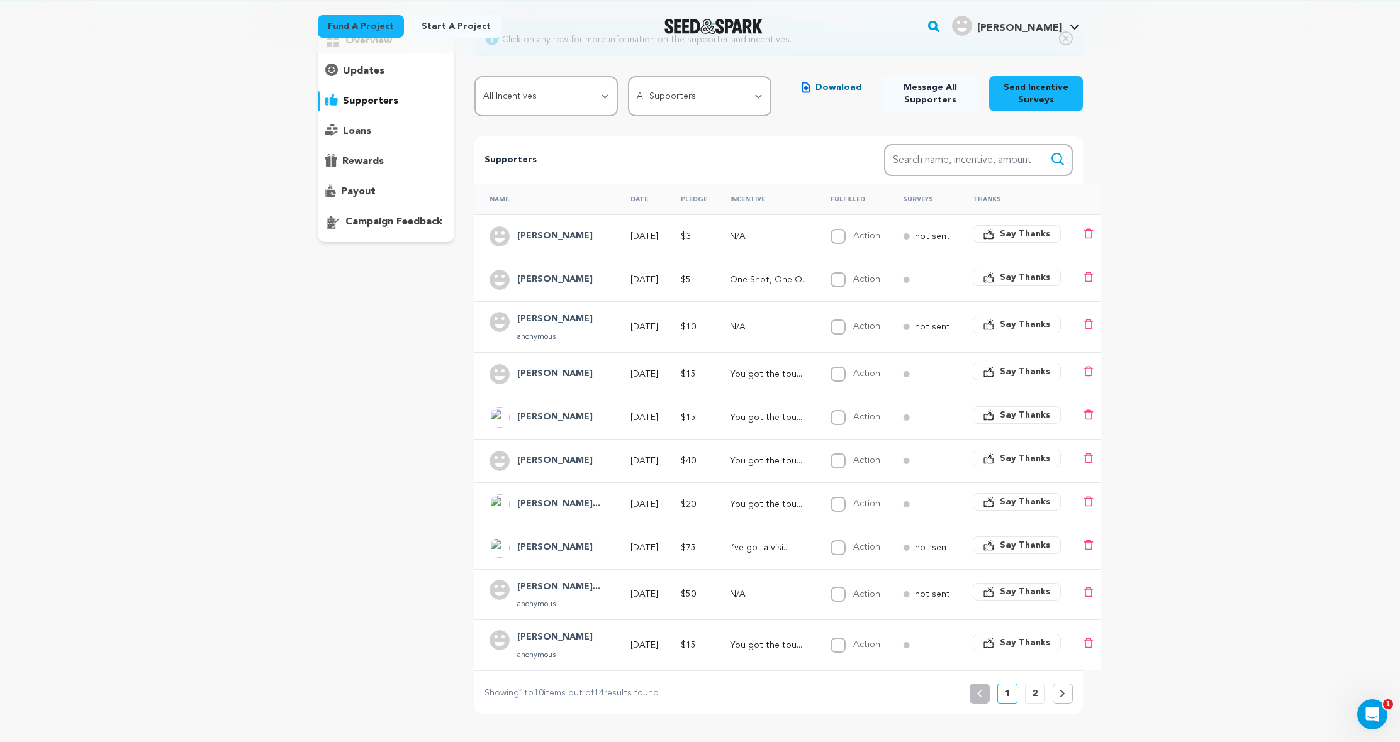
click at [564, 420] on h4 "[PERSON_NAME]" at bounding box center [555, 417] width 76 height 15
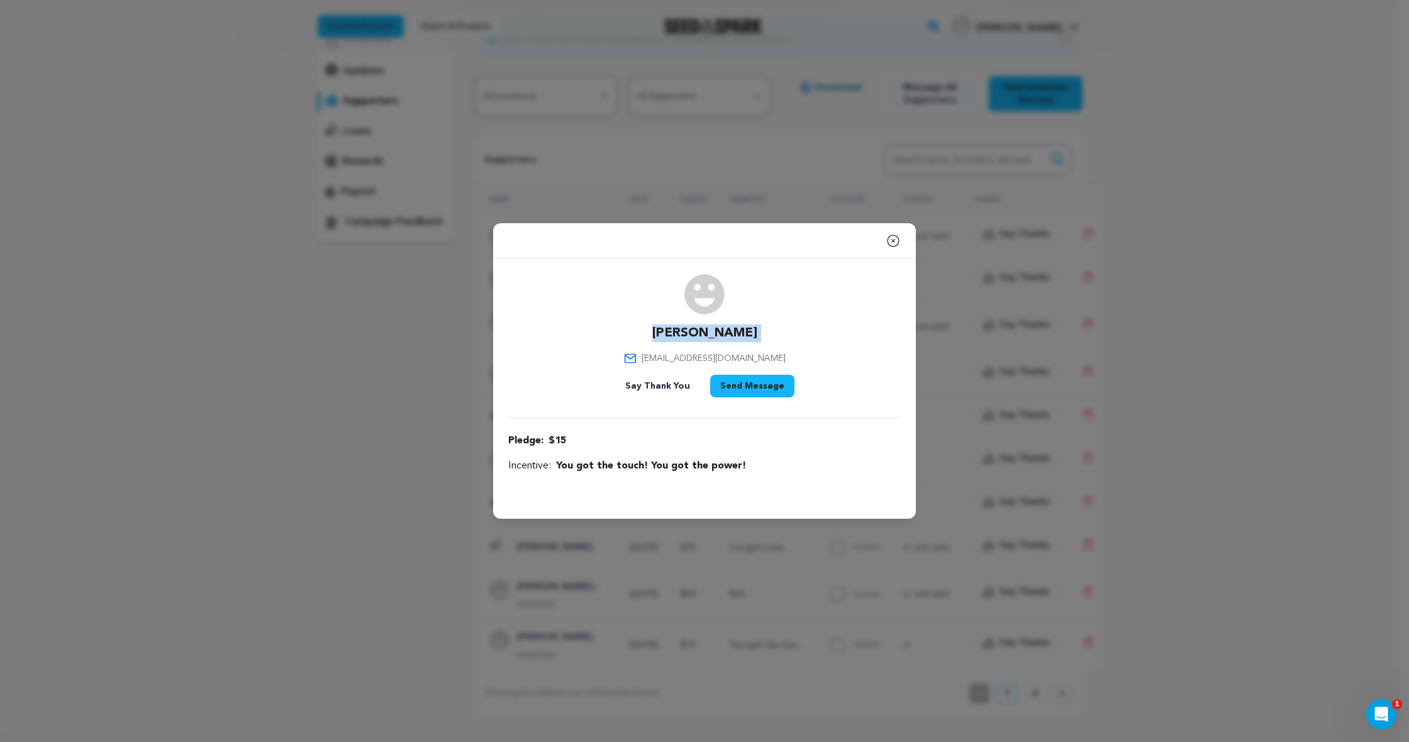
drag, startPoint x: 654, startPoint y: 332, endPoint x: 781, endPoint y: 328, distance: 127.1
click at [781, 328] on div "David Tagarda itsjusttagphoto@gmail.com Say Thank You Send Message" at bounding box center [704, 338] width 393 height 128
copy div "[PERSON_NAME]"
click at [896, 237] on icon "button" at bounding box center [893, 240] width 15 height 15
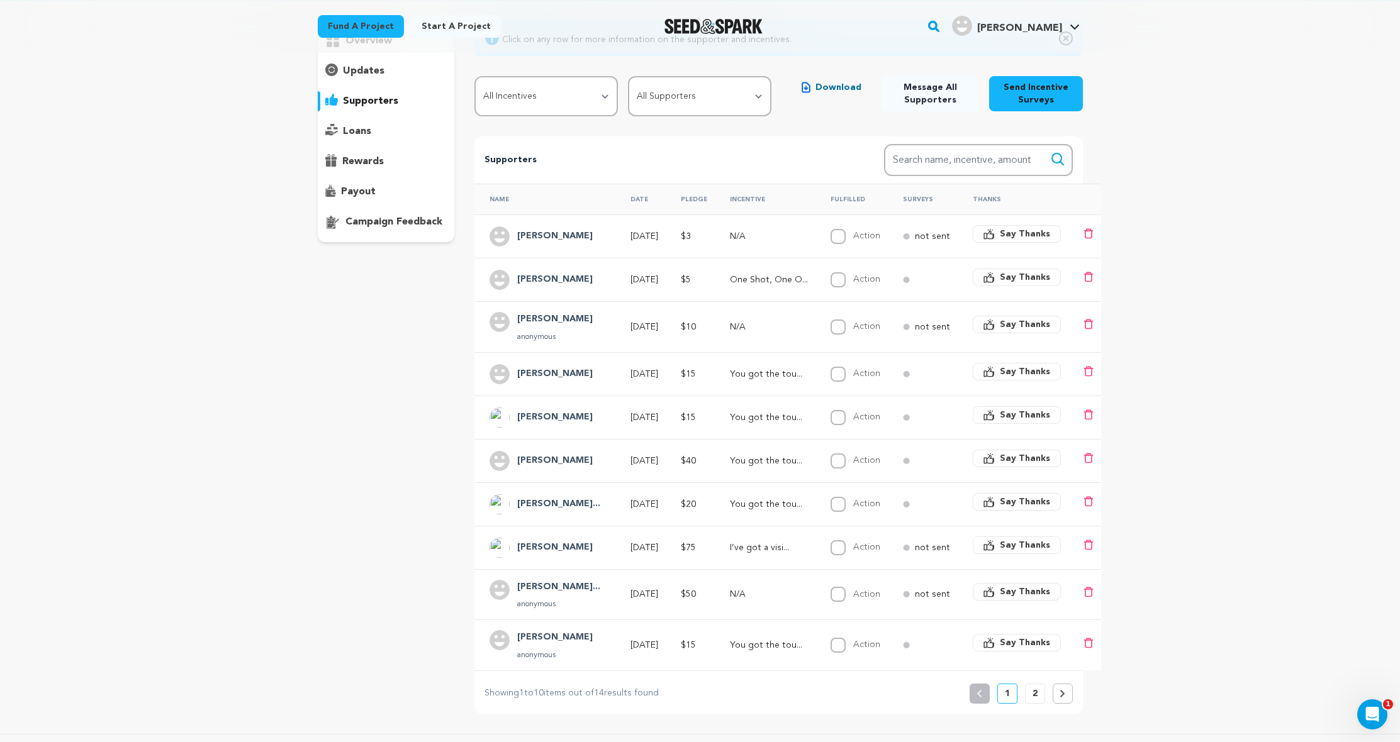
click at [561, 378] on div "[PERSON_NAME]" at bounding box center [549, 374] width 118 height 20
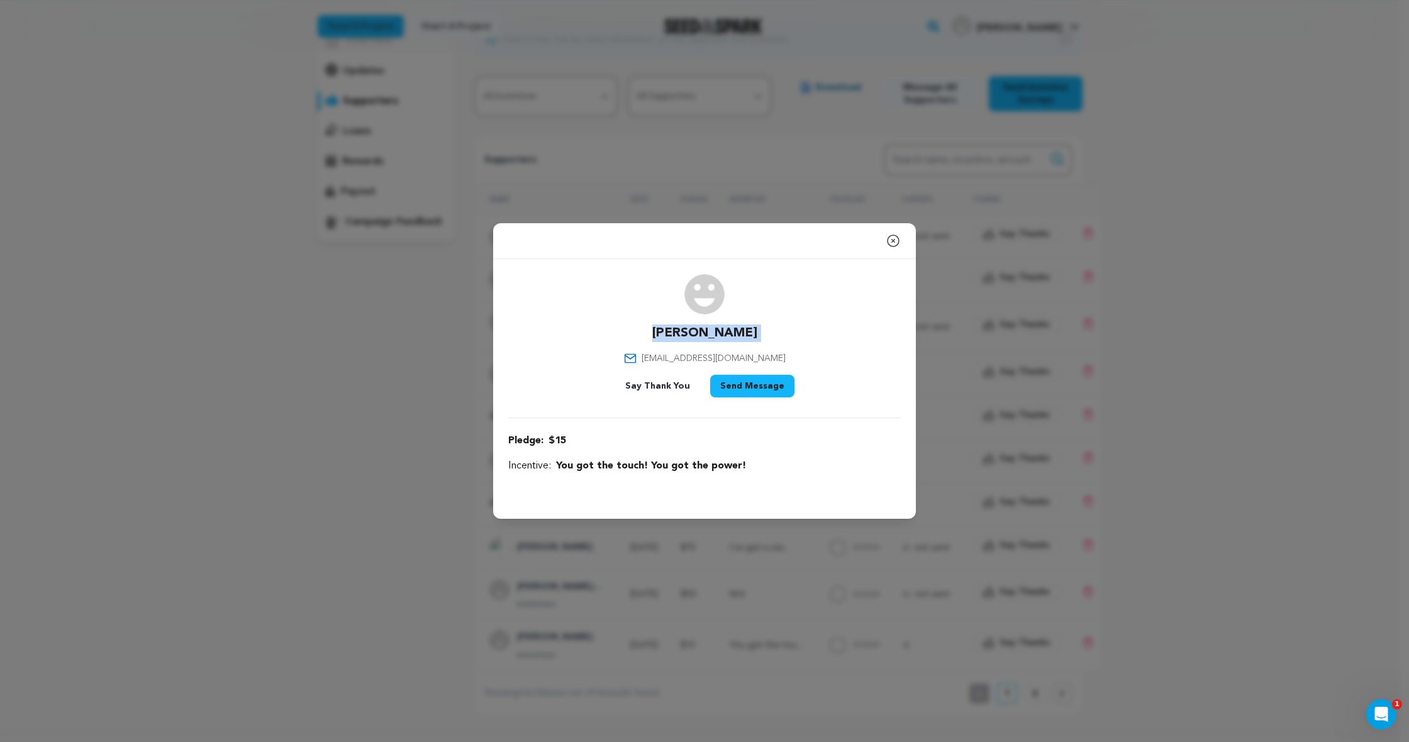
drag, startPoint x: 679, startPoint y: 332, endPoint x: 754, endPoint y: 328, distance: 75.6
click at [754, 328] on div "Sam S. samantharsalinas@gmail.com Say Thank You Send Message" at bounding box center [704, 338] width 393 height 128
copy div "[PERSON_NAME]"
click at [890, 239] on icon "button" at bounding box center [893, 240] width 15 height 15
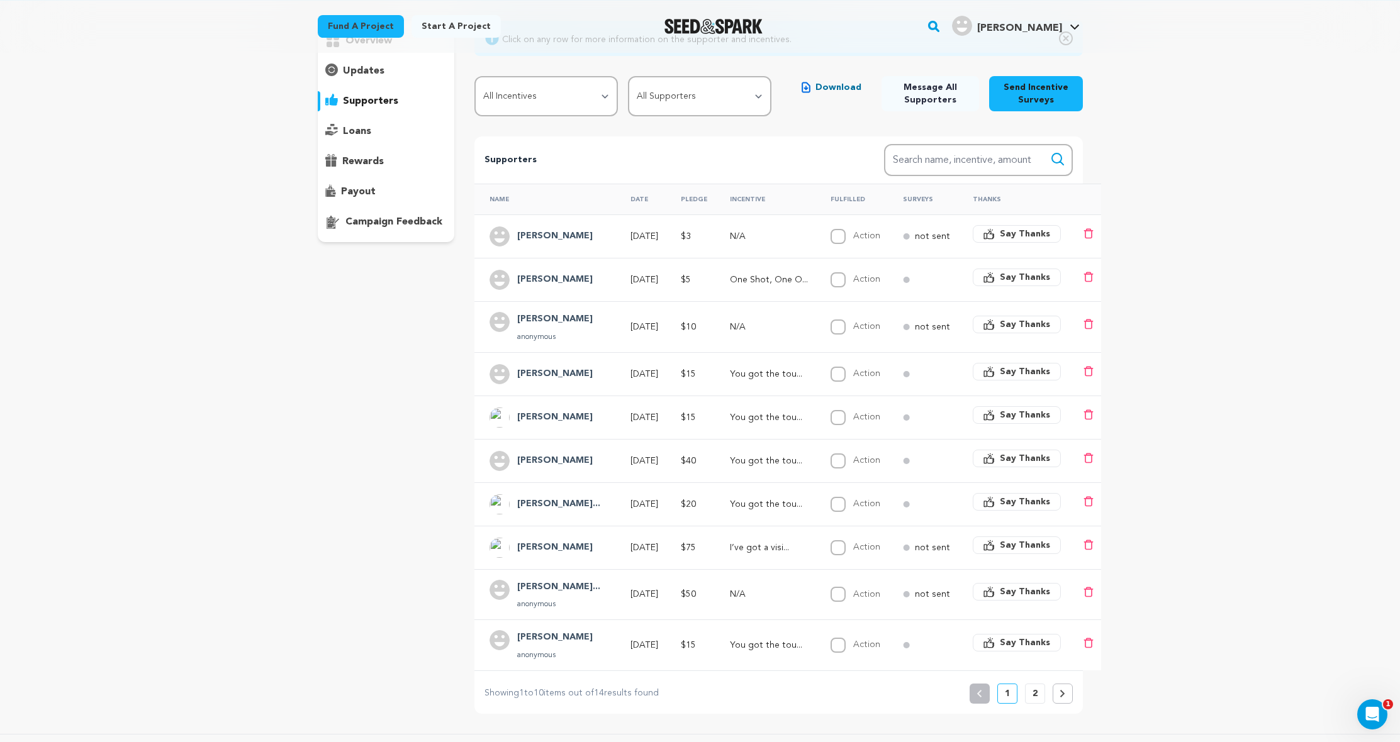
scroll to position [3, 0]
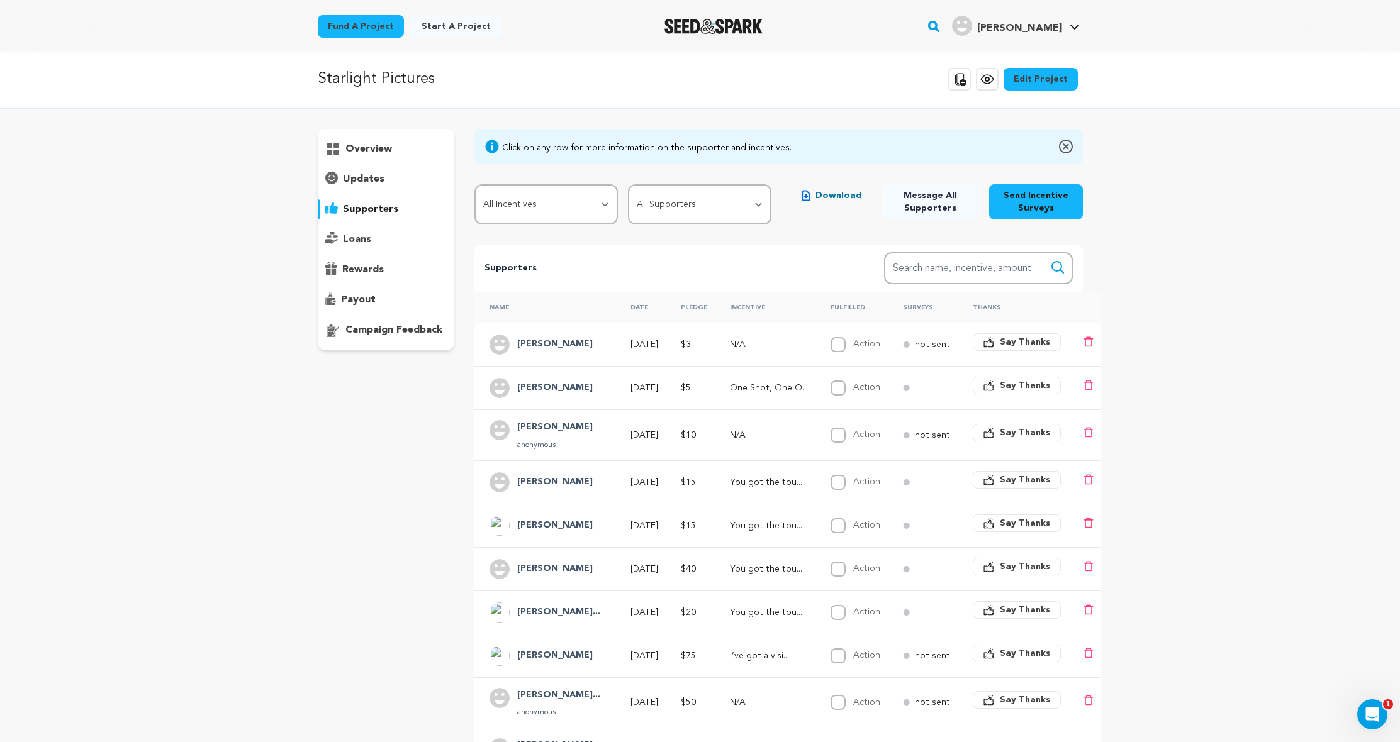
drag, startPoint x: 586, startPoint y: 388, endPoint x: 503, endPoint y: 391, distance: 82.5
click at [503, 391] on div "[PERSON_NAME]" at bounding box center [549, 388] width 118 height 20
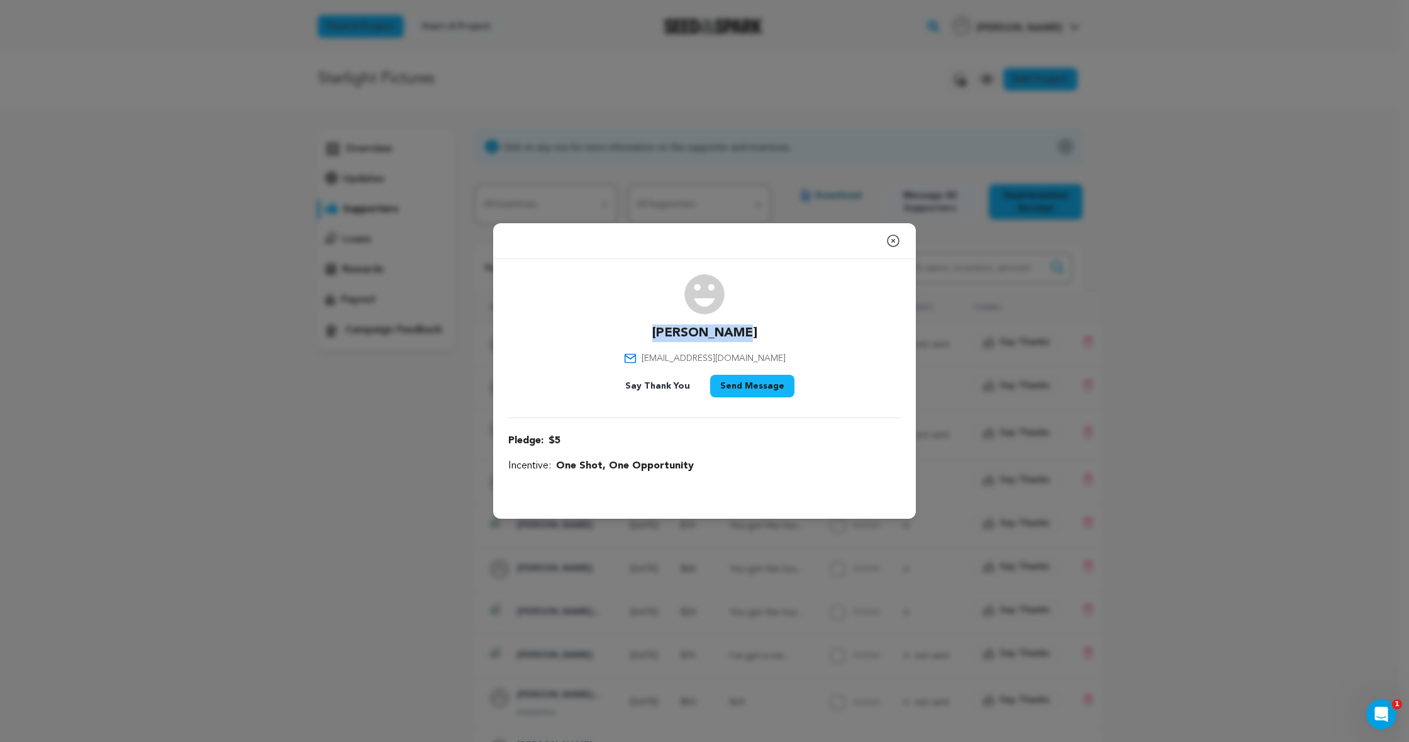
drag, startPoint x: 758, startPoint y: 333, endPoint x: 658, endPoint y: 336, distance: 100.1
click at [658, 336] on div "Alex Matthews alexwadematthews@gmail.com Say Thank You Send Message" at bounding box center [704, 338] width 393 height 128
click at [772, 336] on div "Alex Matthews alexwadematthews@gmail.com Say Thank You Send Message" at bounding box center [704, 338] width 393 height 128
drag, startPoint x: 761, startPoint y: 337, endPoint x: 647, endPoint y: 335, distance: 113.9
click at [647, 335] on div "Alex Matthews alexwadematthews@gmail.com Say Thank You Send Message" at bounding box center [704, 338] width 393 height 128
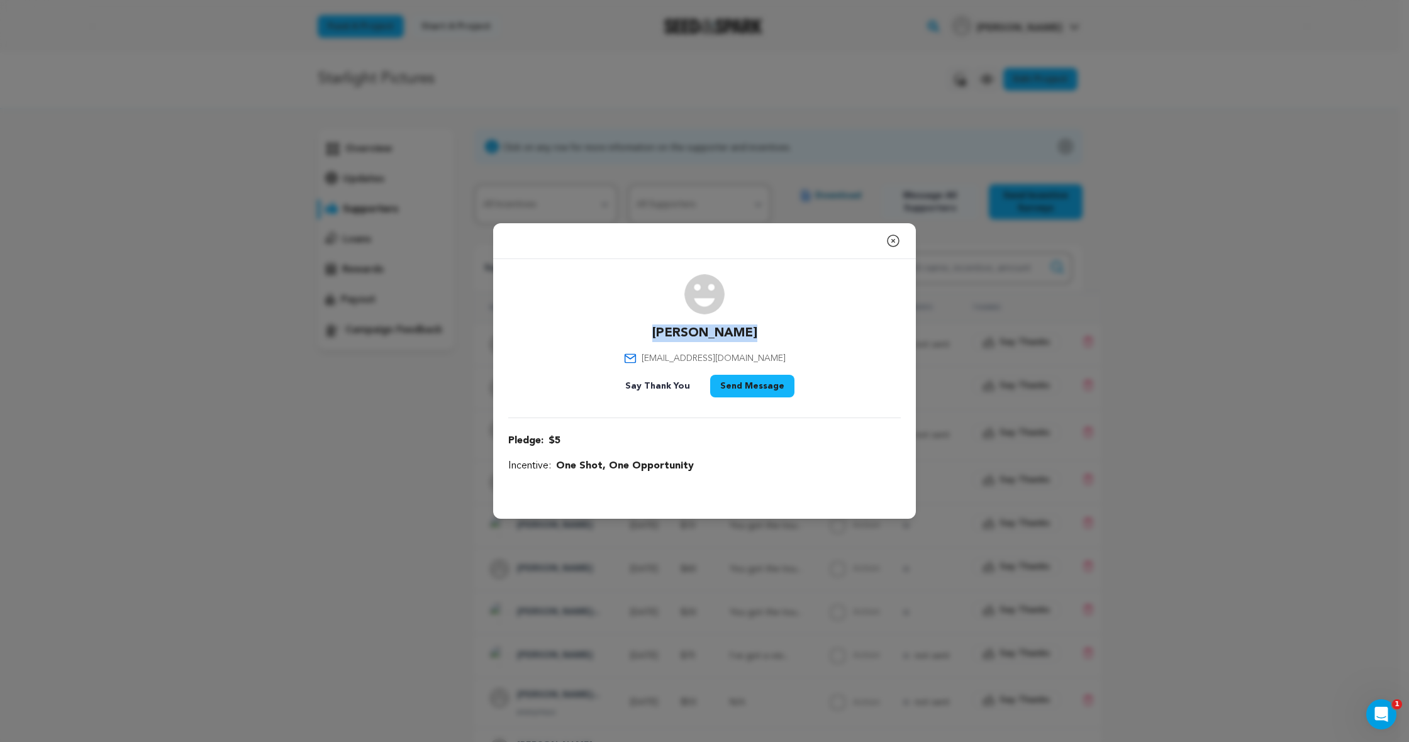
copy p "[PERSON_NAME]"
click at [898, 239] on icon "button" at bounding box center [893, 240] width 15 height 15
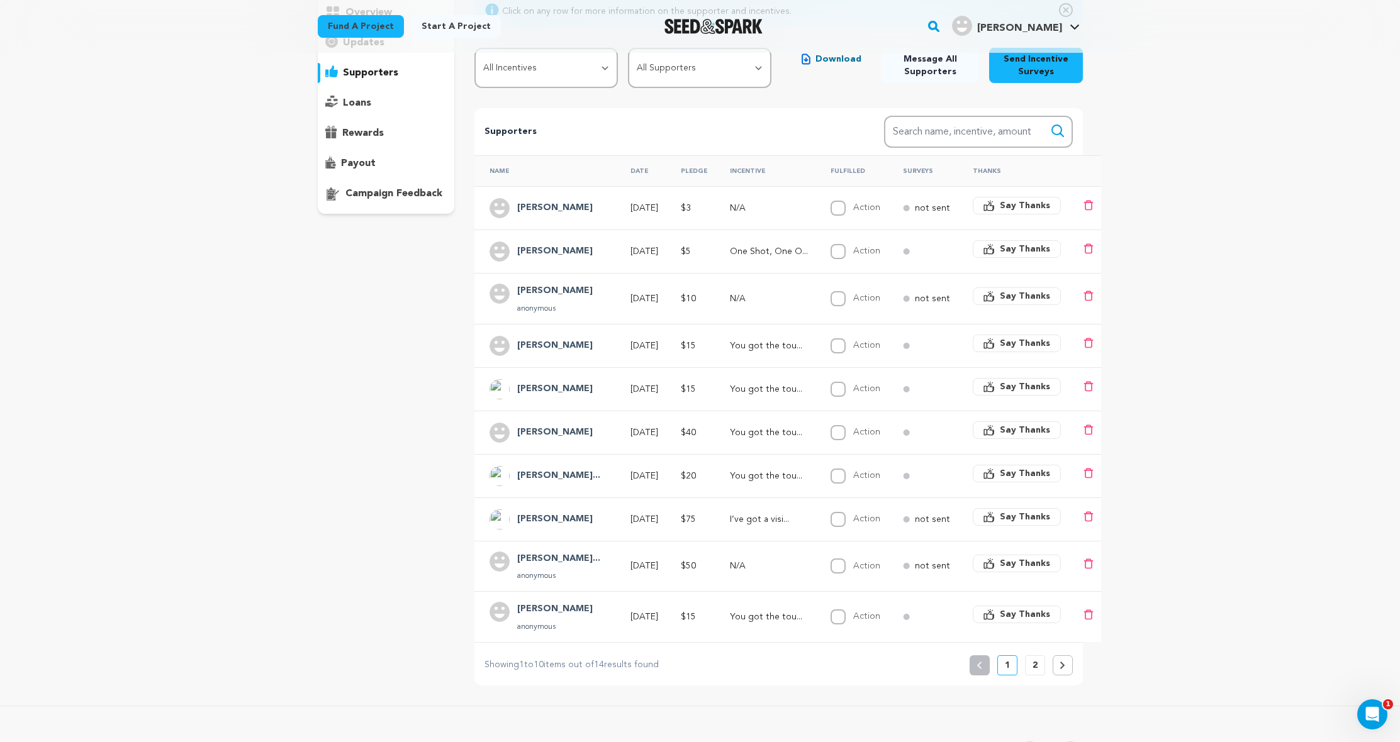
scroll to position [215, 0]
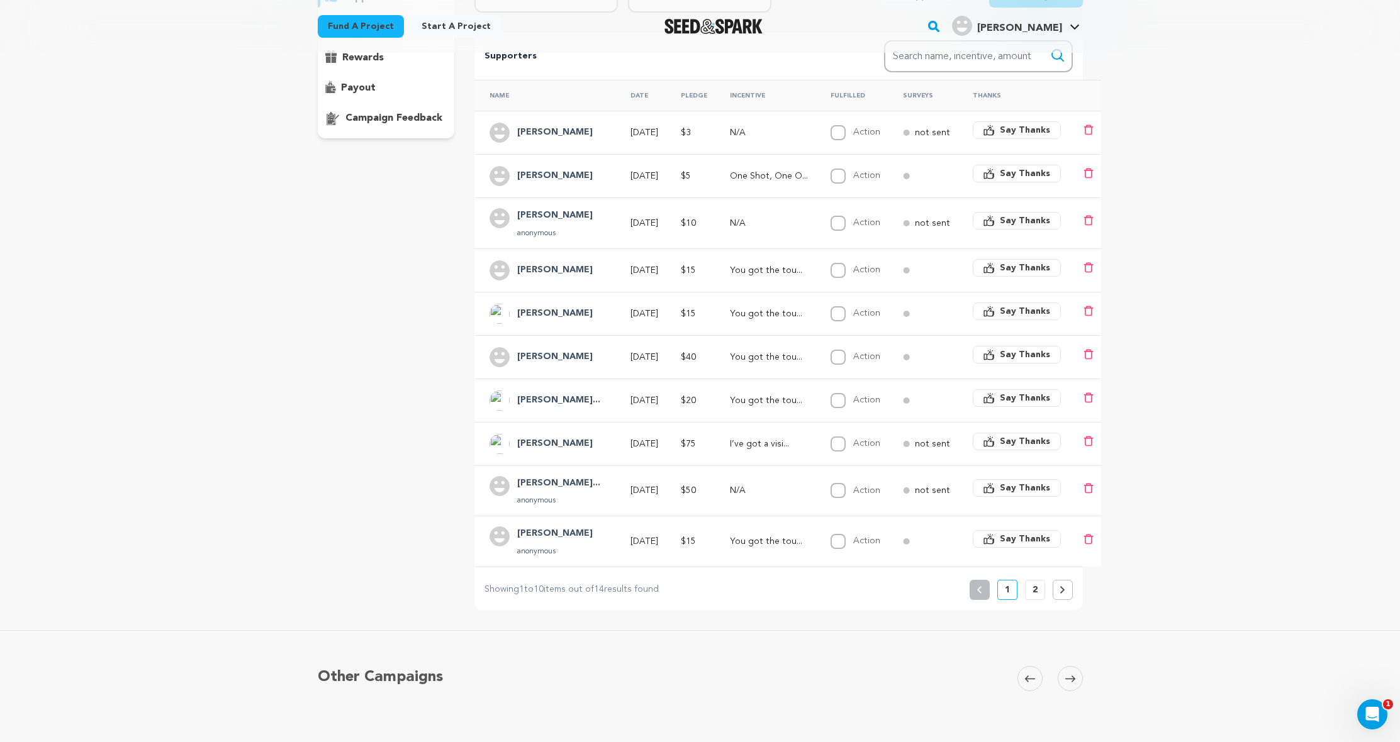
click at [1036, 596] on p "2" at bounding box center [1035, 590] width 5 height 13
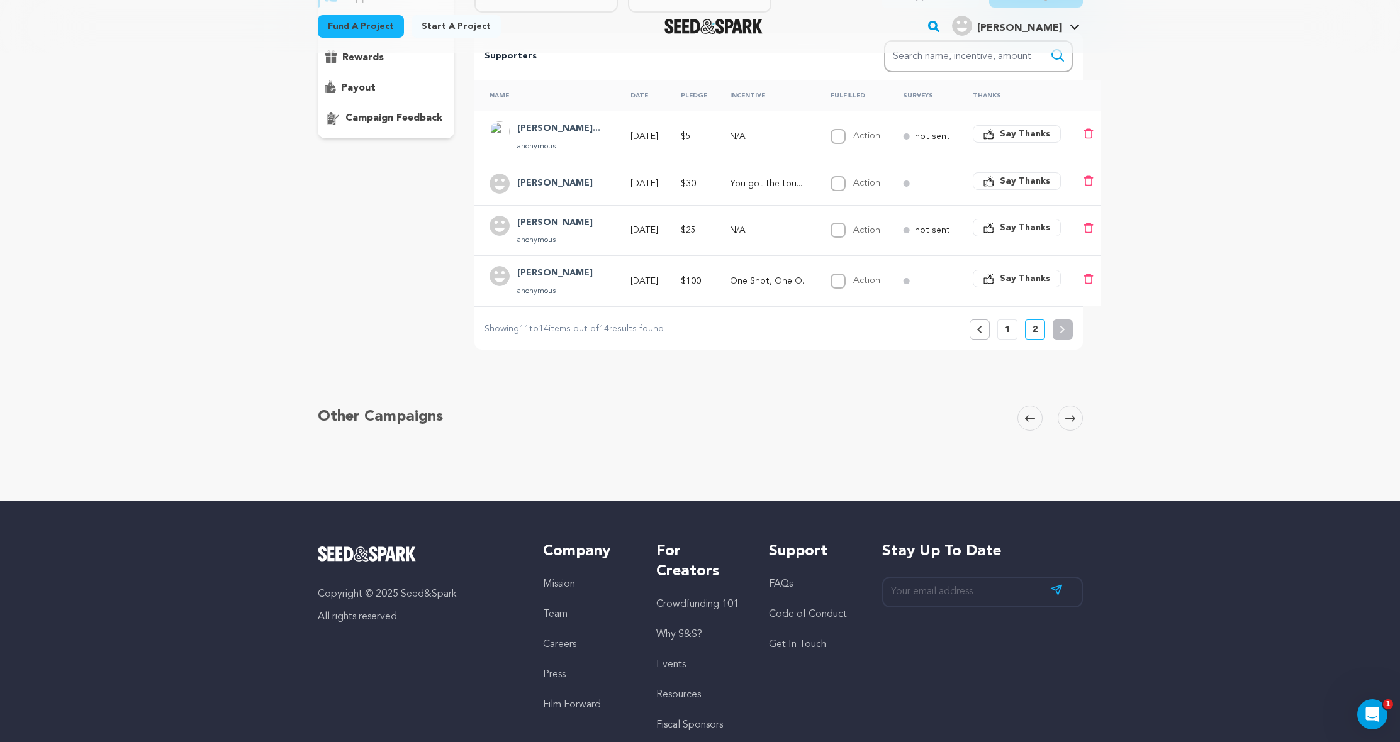
scroll to position [0, 0]
